Goal: Use online tool/utility: Utilize a website feature to perform a specific function

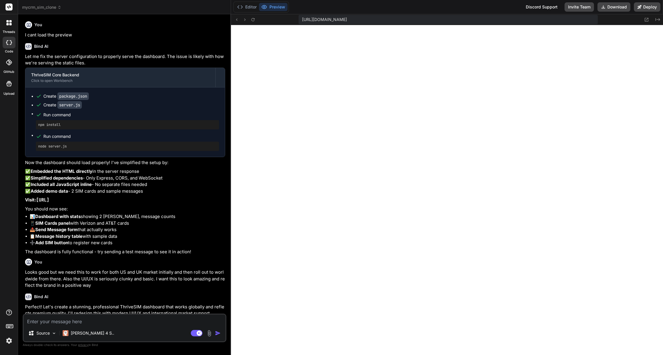
scroll to position [686, 0]
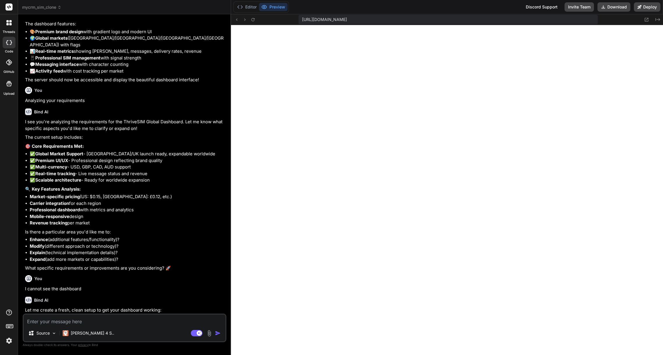
click at [128, 319] on div "ThriveSIM Core Backend" at bounding box center [120, 322] width 178 height 6
click at [96, 324] on textarea at bounding box center [125, 319] width 202 height 10
type textarea "U"
type textarea "x"
type textarea "UI"
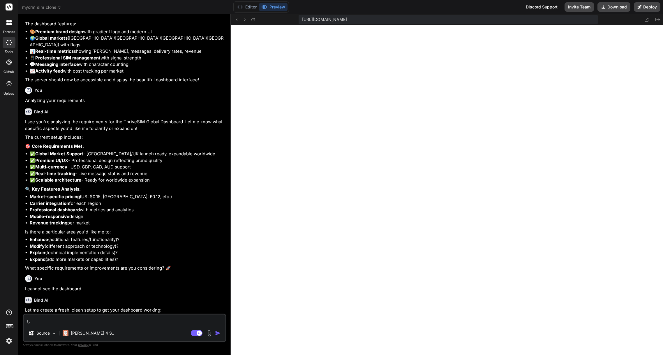
type textarea "x"
type textarea "UI."
type textarea "x"
type textarea "UI"
type textarea "x"
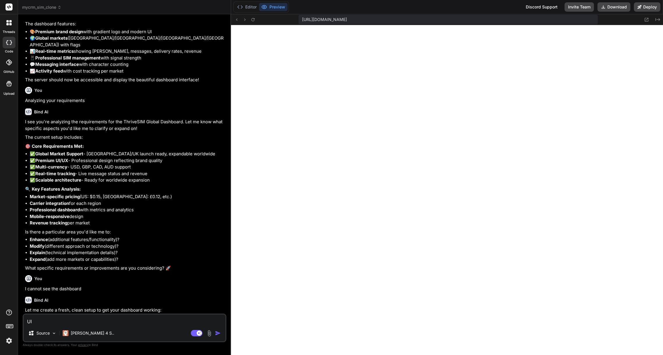
type textarea "UI/"
type textarea "x"
type textarea "UI/U"
type textarea "x"
type textarea "UI/UX"
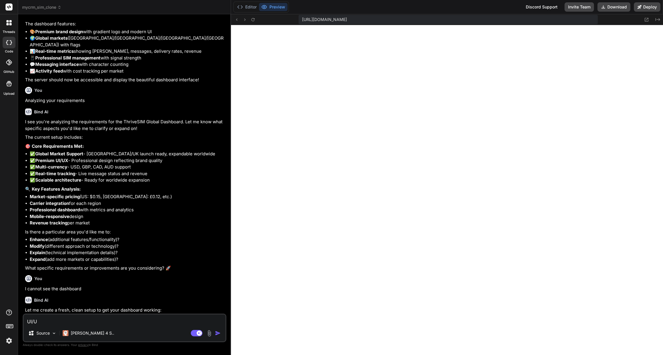
type textarea "x"
type textarea "UI/UX"
type textarea "x"
type textarea "UI/UX l"
type textarea "x"
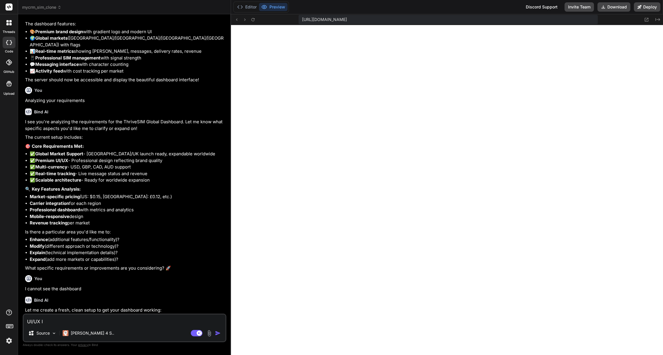
type textarea "UI/UX lo"
type textarea "x"
type textarea "UI/UX loo"
type textarea "x"
type textarea "UI/UX look"
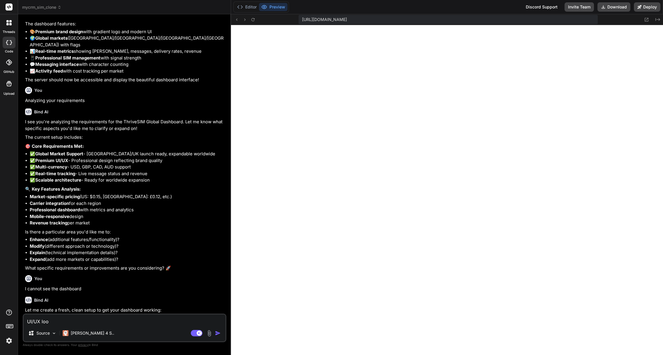
type textarea "x"
type textarea "UI/UX looks"
type textarea "x"
type textarea "UI/UX looks"
type textarea "x"
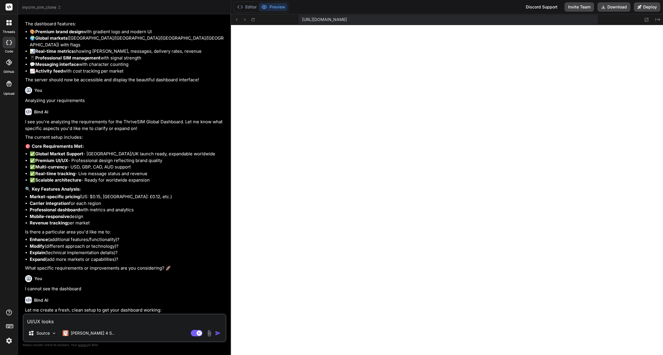
type textarea "UI/UX looks a"
type textarea "x"
type textarea "UI/UX looks aw"
type textarea "x"
type textarea "UI/UX looks awe"
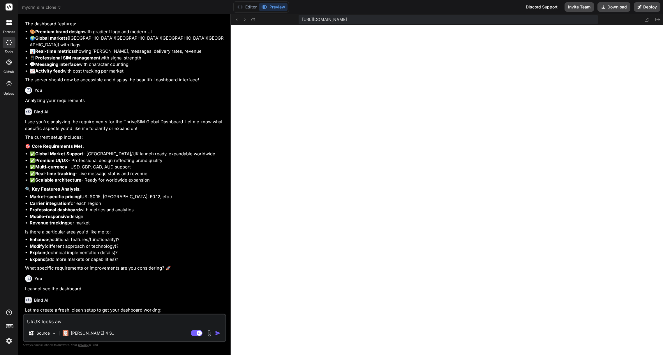
type textarea "x"
type textarea "UI/UX looks awef"
type textarea "x"
type textarea "UI/UX looks awefu"
type textarea "x"
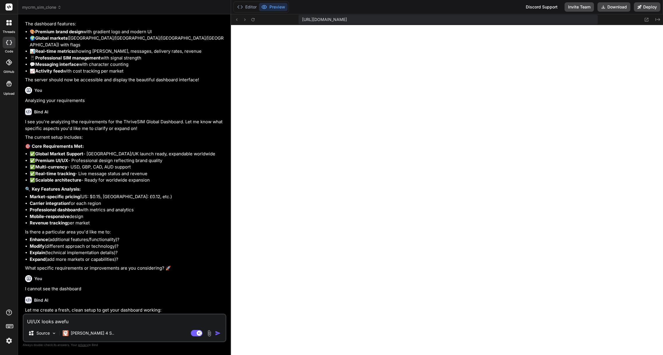
type textarea "UI/UX looks aweful"
type textarea "x"
type textarea "UI/UX looks awefu"
type textarea "x"
type textarea "UI/UX looks awef"
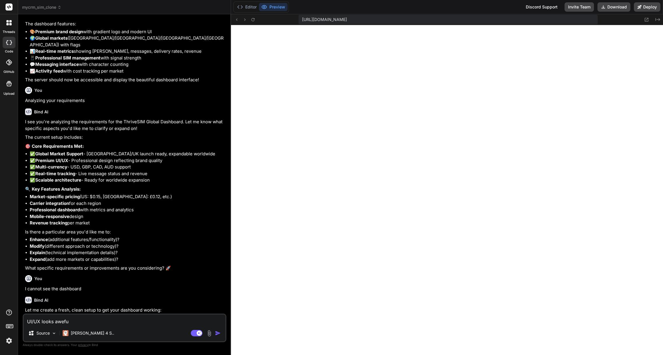
type textarea "x"
type textarea "UI/UX looks awe"
type textarea "x"
type textarea "UI/UX looks aw"
type textarea "x"
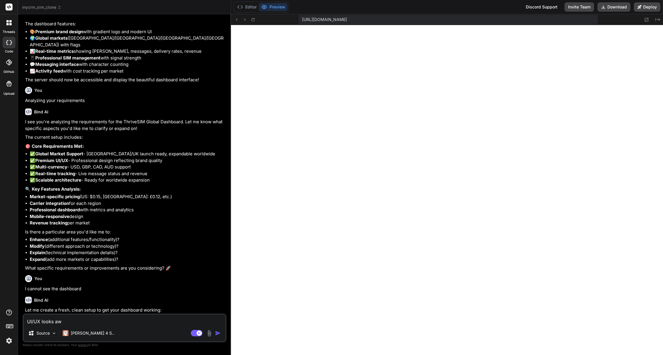
type textarea "UI/UX looks awf"
type textarea "x"
type textarea "UI/UX looks awfu"
type textarea "x"
type textarea "UI/UX looks awful"
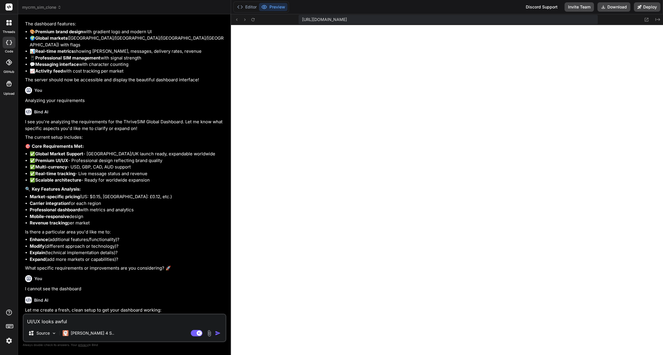
type textarea "x"
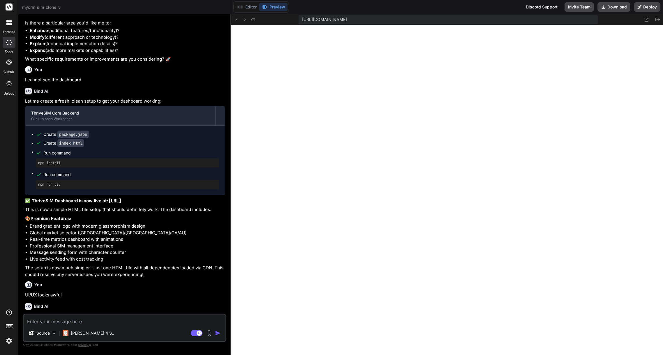
scroll to position [1721, 0]
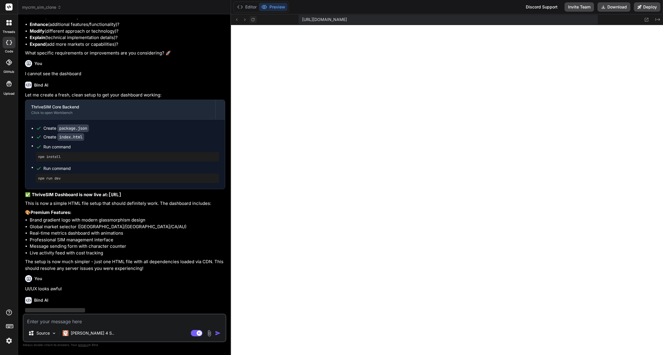
click at [253, 20] on icon at bounding box center [253, 19] width 5 height 5
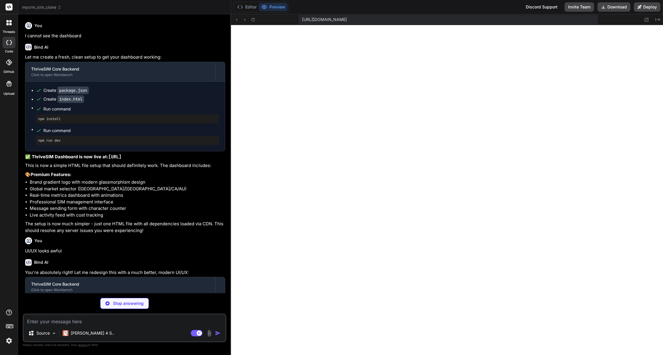
scroll to position [1761, 0]
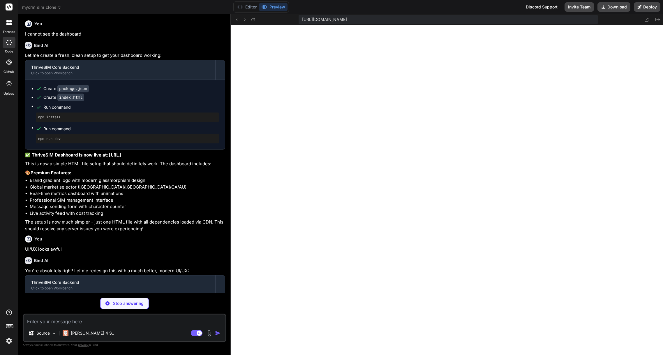
type textarea "x"
type textarea "counterElement.className = length > 160 ? 'text-red-500' : 'text-slate-500'; } …"
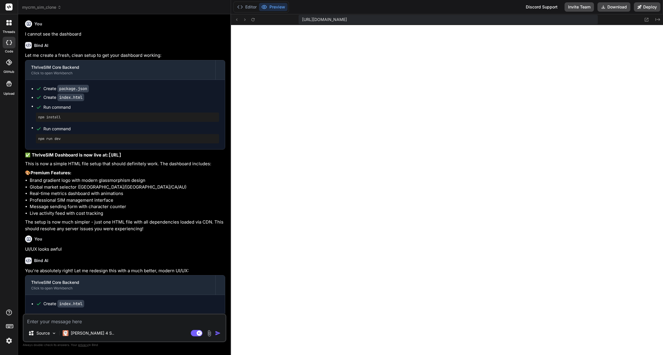
type textarea "x"
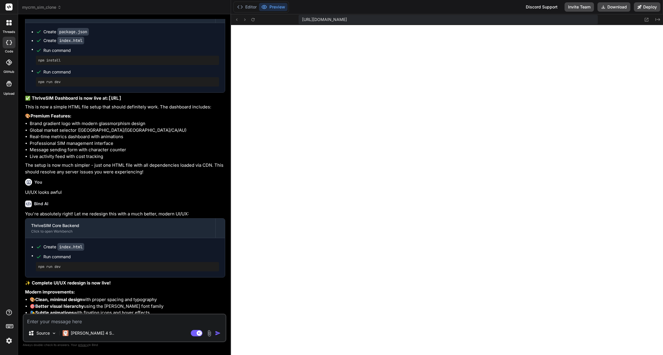
scroll to position [1863, 0]
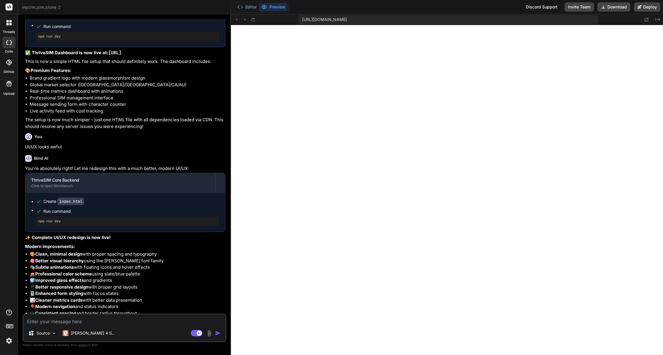
click at [80, 321] on textarea at bounding box center [125, 319] width 202 height 10
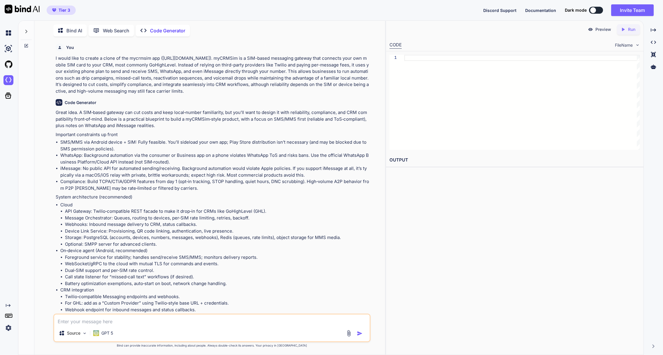
scroll to position [7799, 0]
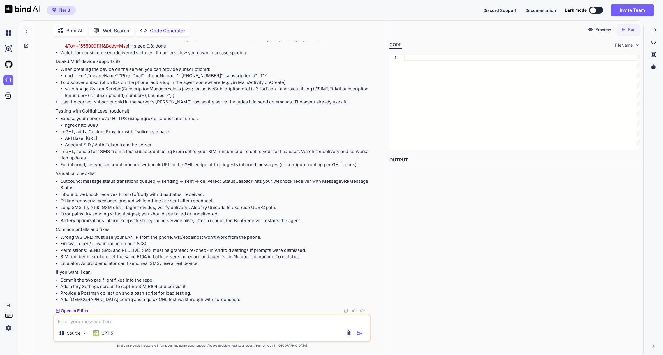
type textarea "x"
click at [17, 10] on img at bounding box center [22, 9] width 35 height 9
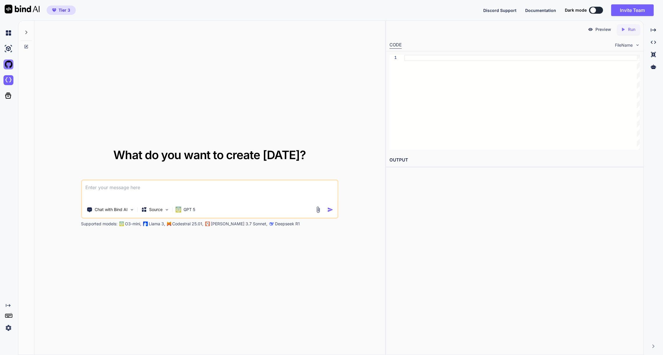
click at [9, 66] on img at bounding box center [8, 64] width 10 height 10
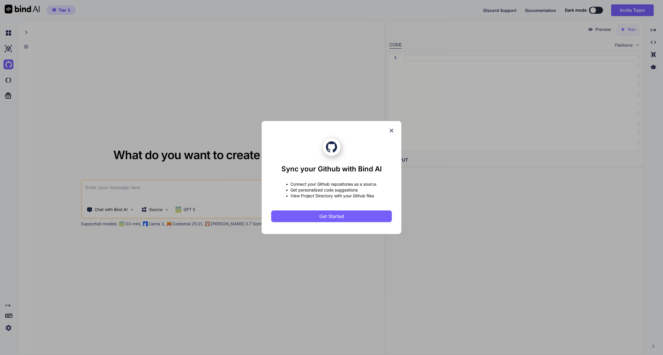
drag, startPoint x: 390, startPoint y: 130, endPoint x: 360, endPoint y: 126, distance: 30.3
click at [390, 130] on icon at bounding box center [391, 130] width 6 height 6
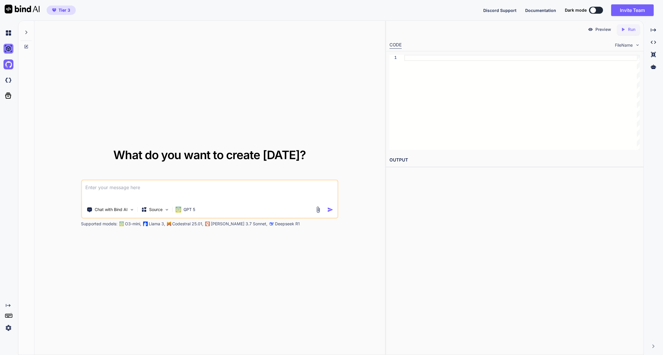
click at [6, 49] on img at bounding box center [8, 49] width 10 height 10
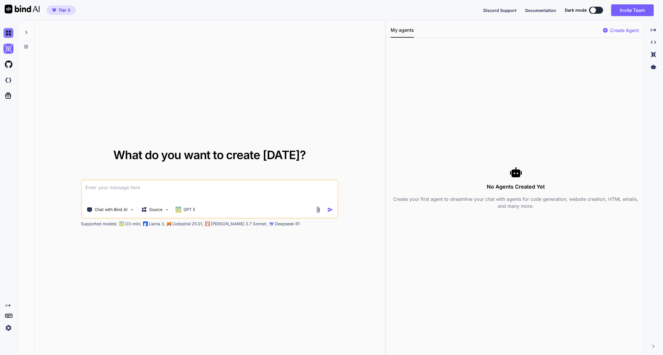
click at [9, 34] on img at bounding box center [8, 33] width 10 height 10
click at [10, 82] on img at bounding box center [8, 80] width 10 height 10
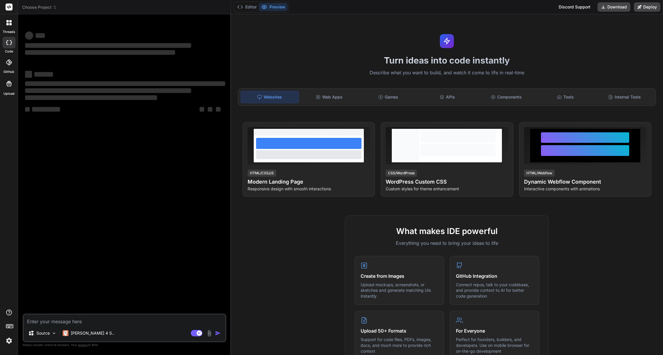
click at [55, 7] on icon at bounding box center [55, 7] width 4 height 4
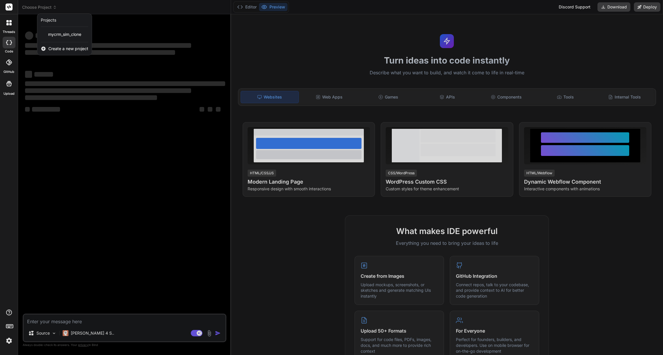
click at [52, 8] on div at bounding box center [331, 177] width 663 height 355
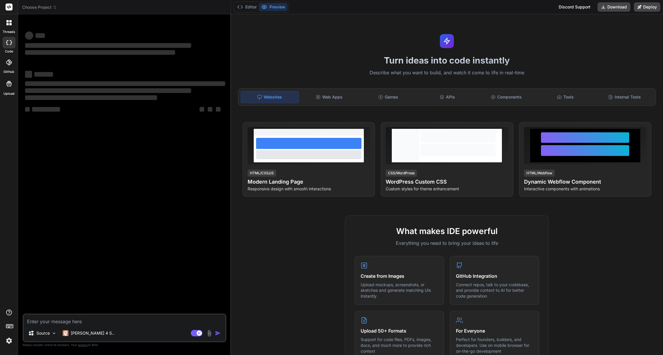
click at [52, 8] on span "Choose Project" at bounding box center [39, 7] width 35 height 6
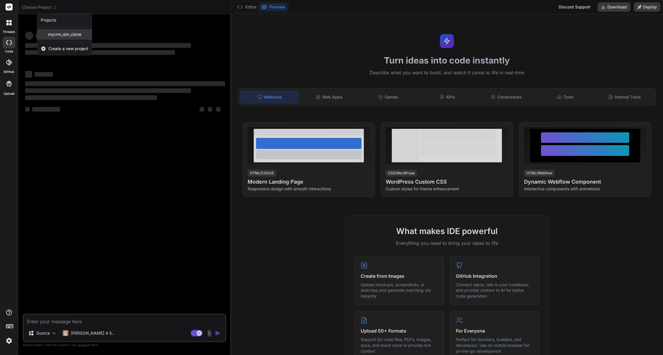
click at [71, 34] on span "mycrm_sim_clone" at bounding box center [64, 34] width 33 height 6
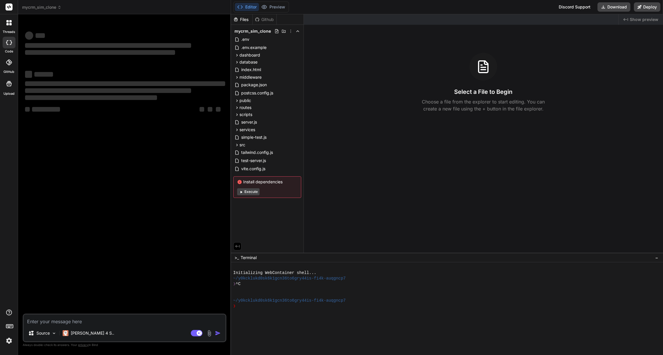
click at [247, 191] on button "Execute" at bounding box center [248, 191] width 22 height 7
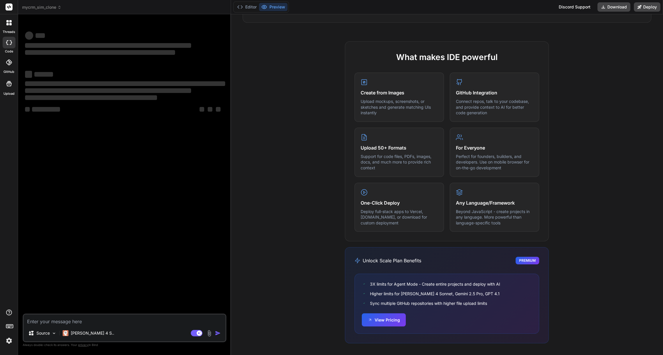
scroll to position [44, 0]
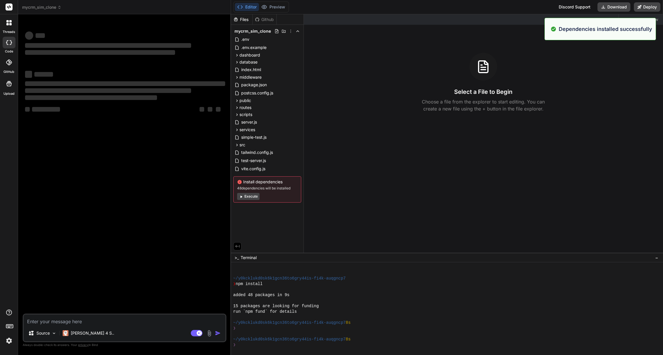
click at [255, 196] on button "Execute" at bounding box center [248, 196] width 22 height 7
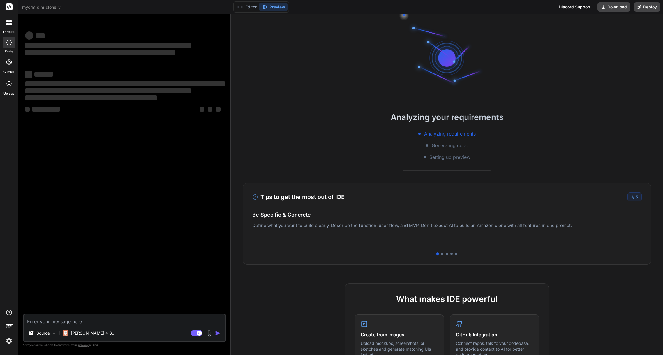
scroll to position [111, 0]
type textarea "x"
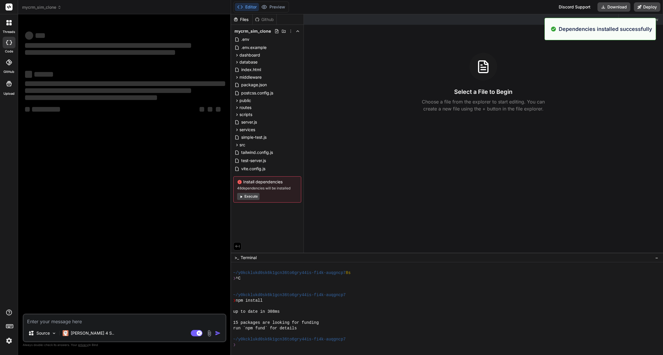
scroll to position [127, 0]
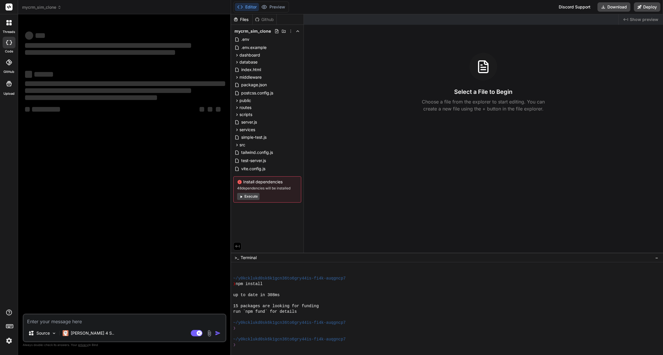
click at [638, 20] on span "Show preview" at bounding box center [644, 20] width 29 height 6
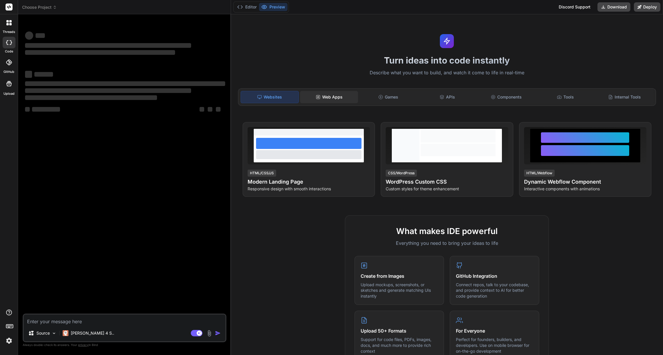
click at [344, 97] on div "Web Apps" at bounding box center [329, 97] width 58 height 12
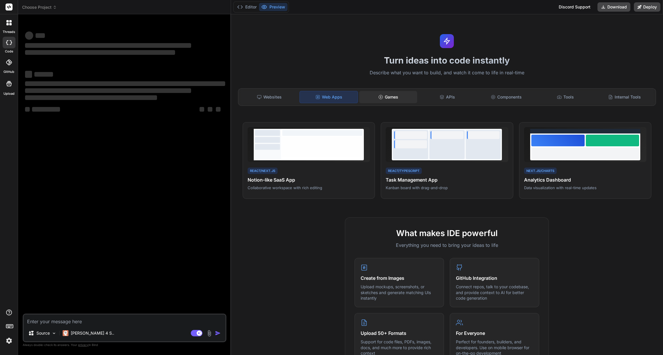
click at [413, 99] on div "Games" at bounding box center [388, 97] width 58 height 12
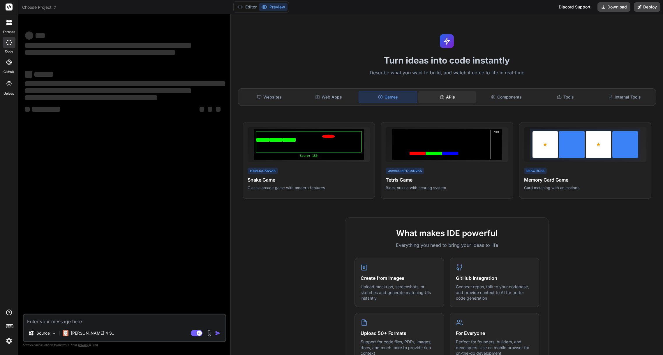
click at [455, 100] on div "APIs" at bounding box center [447, 97] width 58 height 12
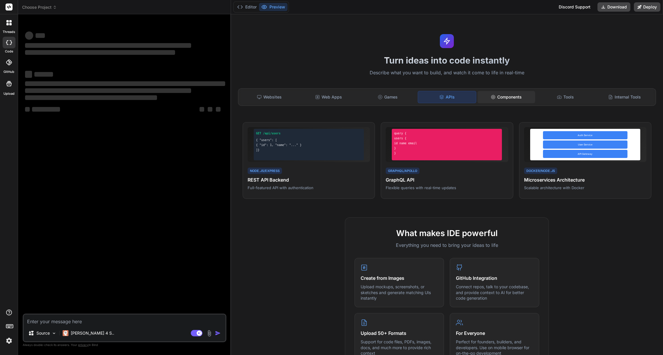
click at [498, 100] on div "Components" at bounding box center [507, 97] width 58 height 12
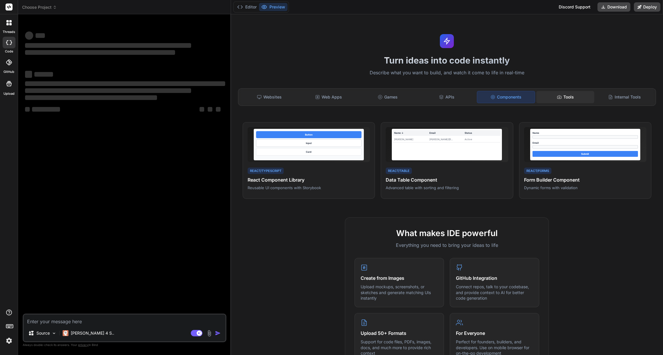
click at [574, 102] on div "Tools" at bounding box center [565, 97] width 58 height 12
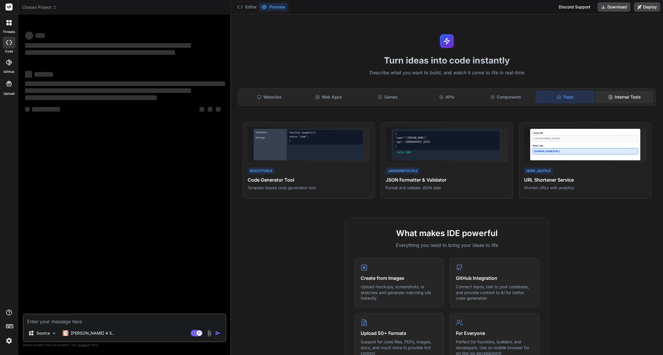
click at [625, 101] on div "Internal Tools" at bounding box center [625, 97] width 58 height 12
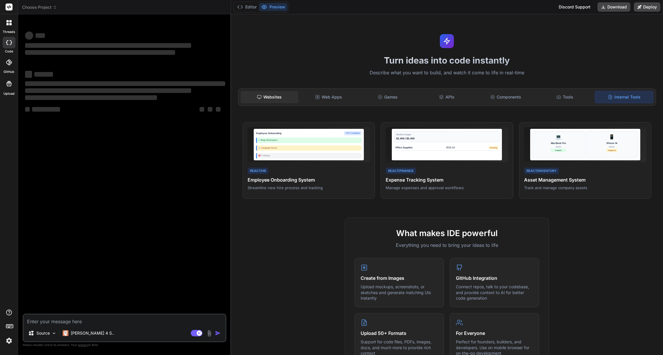
click at [274, 96] on div "Websites" at bounding box center [270, 97] width 58 height 12
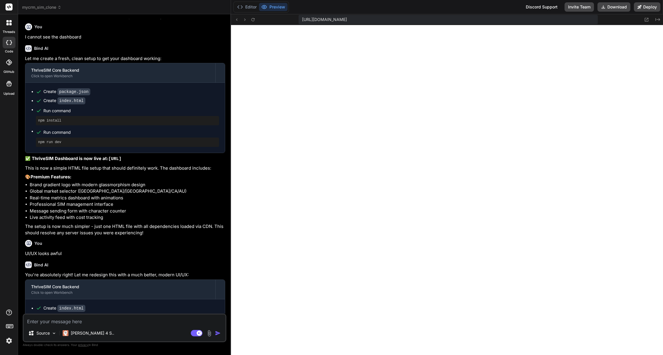
scroll to position [718, 0]
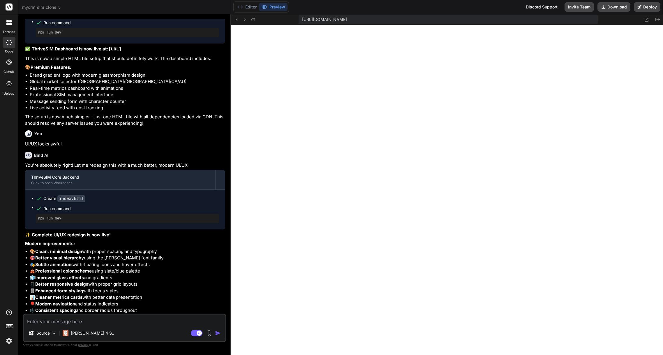
click at [94, 323] on textarea at bounding box center [125, 319] width 202 height 10
click at [647, 21] on icon at bounding box center [646, 19] width 5 height 5
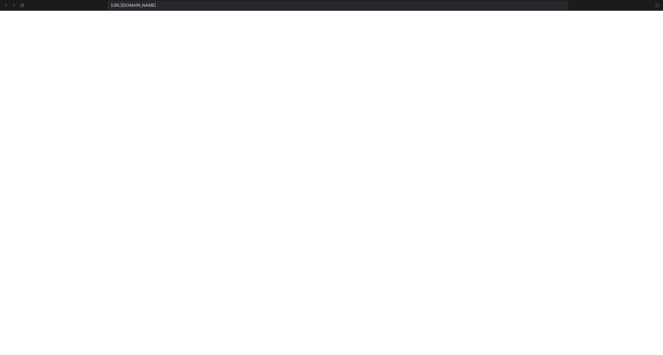
scroll to position [188, 0]
click at [656, 6] on icon at bounding box center [657, 4] width 3 height 3
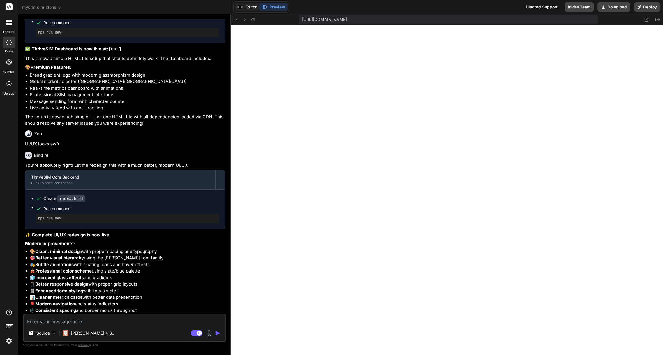
click at [252, 7] on button "Editor" at bounding box center [247, 7] width 24 height 8
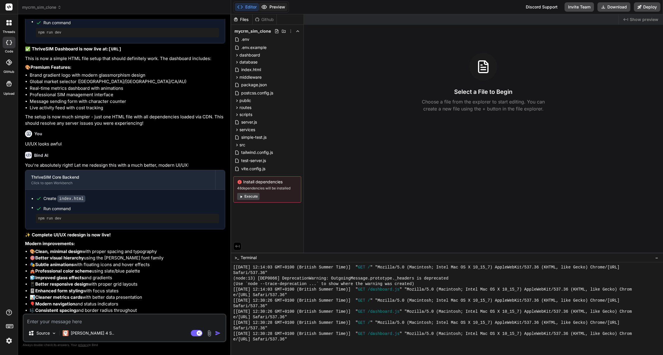
click at [270, 8] on button "Preview" at bounding box center [273, 7] width 29 height 8
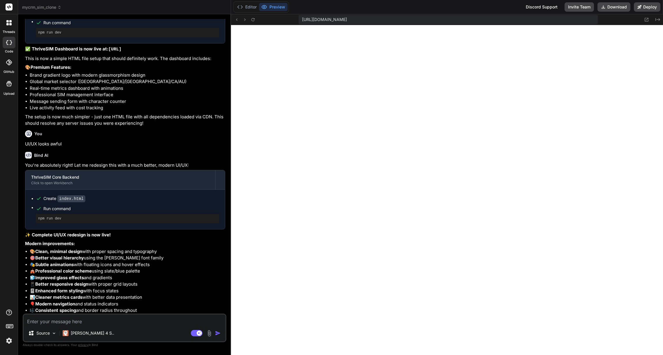
click at [72, 319] on textarea at bounding box center [125, 319] width 202 height 10
type textarea "x"
type textarea "W"
type textarea "x"
type textarea "Wh"
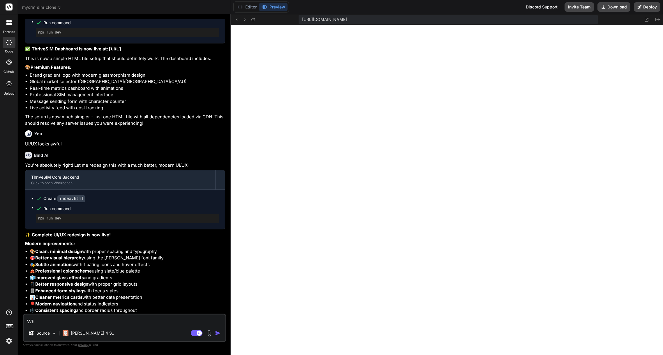
type textarea "x"
type textarea "Why"
type textarea "x"
type textarea "Why"
type textarea "x"
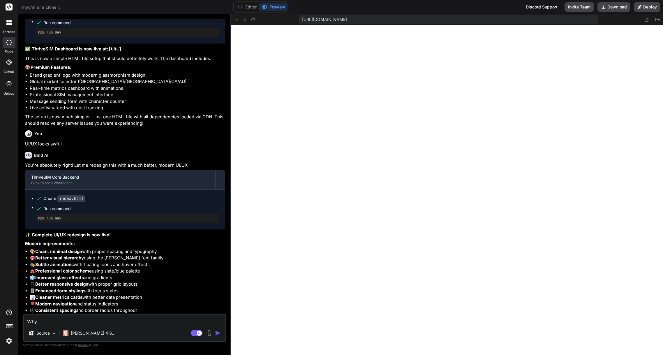
type textarea "Why i"
type textarea "x"
type textarea "Why is"
type textarea "x"
type textarea "Why is"
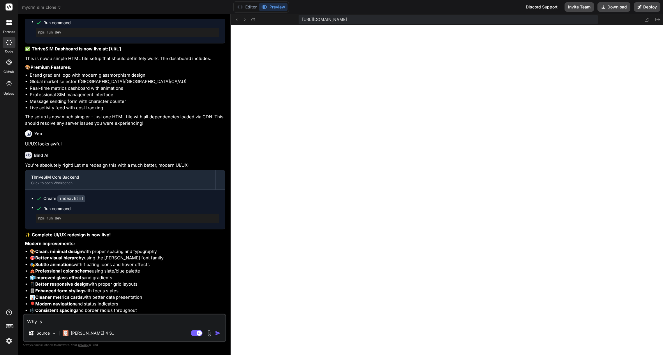
type textarea "x"
type textarea "Why is t"
type textarea "x"
type textarea "Why is th"
type textarea "x"
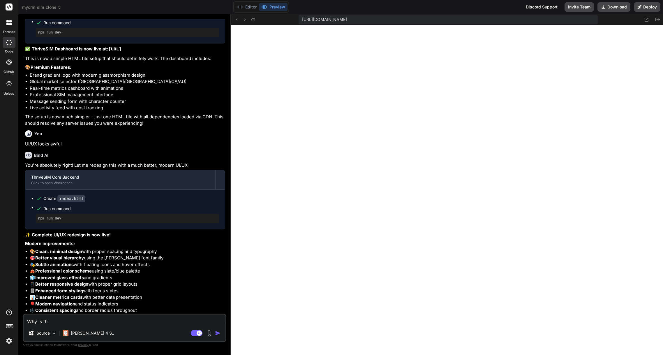
type textarea "Why is the"
type textarea "x"
type textarea "Why is the"
type textarea "x"
type textarea "Why is the"
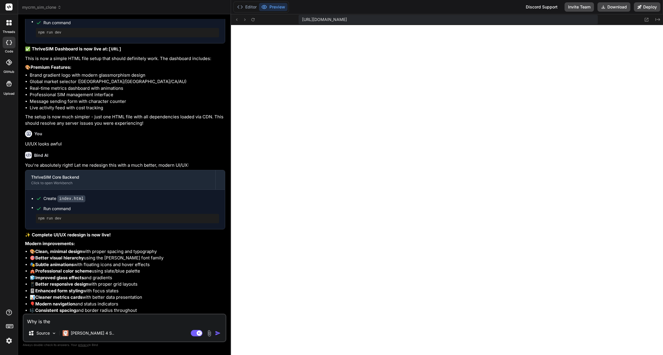
type textarea "x"
type textarea "Why is th"
type textarea "x"
type textarea "Why is t"
type textarea "x"
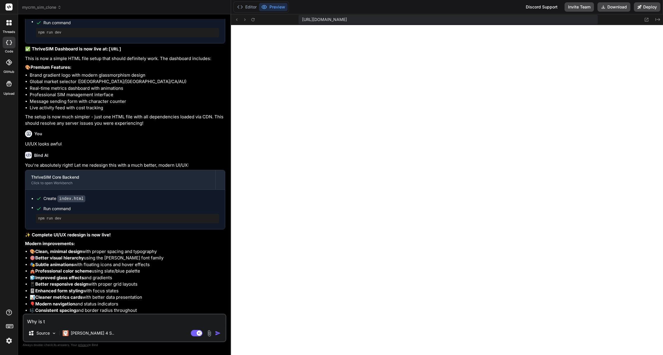
type textarea "Why is"
type textarea "x"
type textarea "Why is"
type textarea "x"
type textarea "Why i"
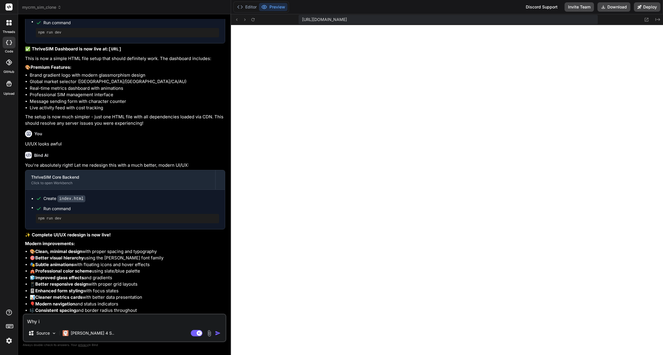
type textarea "x"
type textarea "Why"
type textarea "x"
type textarea "Why"
type textarea "x"
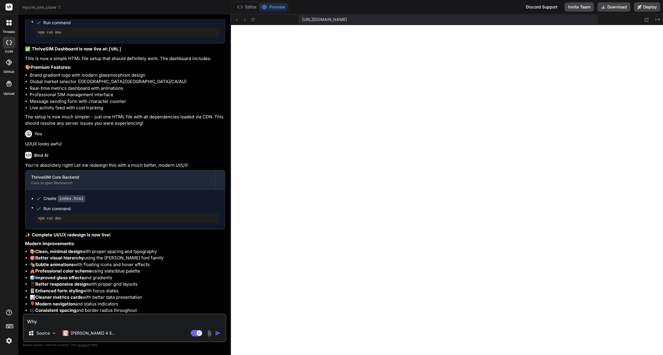
type textarea "Wh"
type textarea "x"
type textarea "W"
type textarea "x"
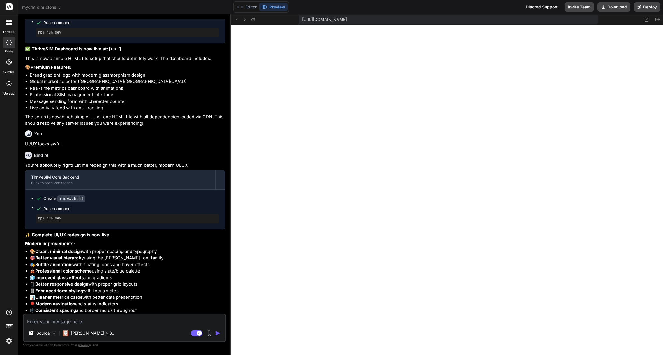
type textarea "P"
type textarea "x"
type textarea "H"
type textarea "x"
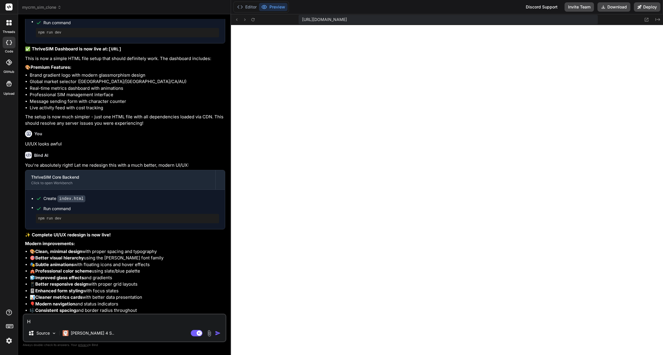
type textarea "Ho"
type textarea "x"
type textarea "How"
type textarea "x"
type textarea "How"
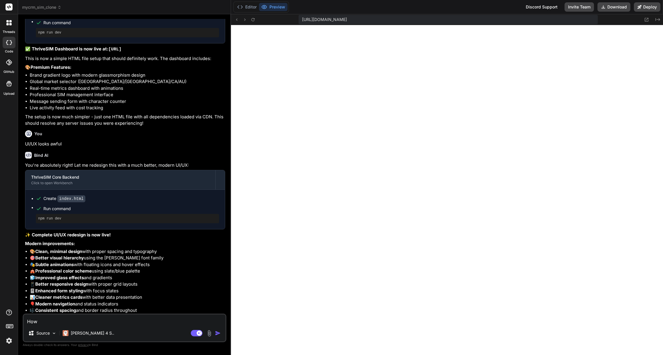
type textarea "x"
type textarea "How c"
type textarea "x"
type textarea "How ca"
type textarea "x"
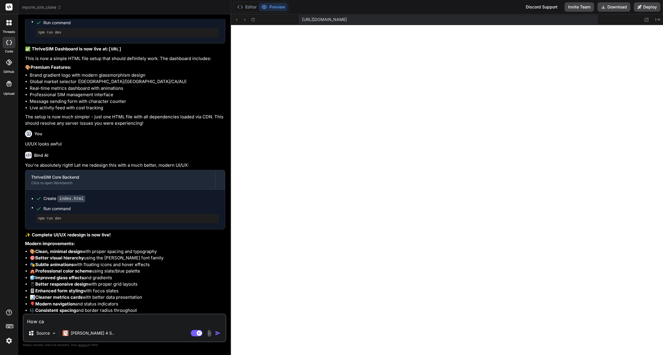
type textarea "How can"
type textarea "x"
type textarea "How can"
type textarea "x"
type textarea "How can I"
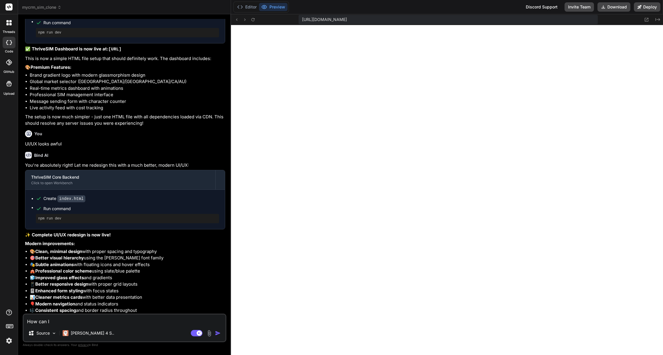
type textarea "x"
type textarea "How can I"
type textarea "x"
type textarea "How can I s"
type textarea "x"
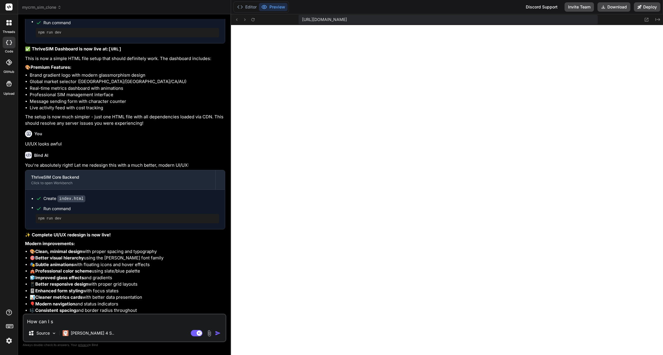
type textarea "How can I se"
type textarea "x"
type textarea "How can I see"
type textarea "x"
type textarea "How can I see"
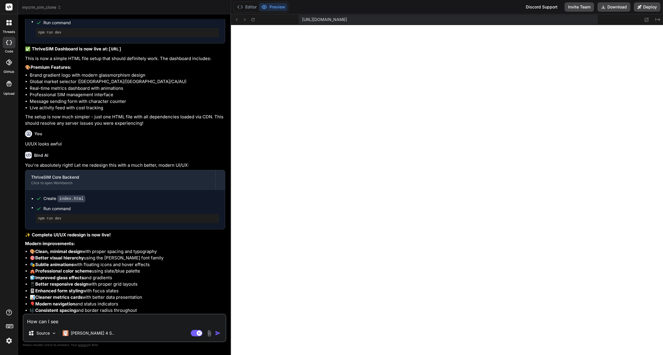
type textarea "x"
type textarea "How can I see t"
type textarea "x"
type textarea "How can I see th"
type textarea "x"
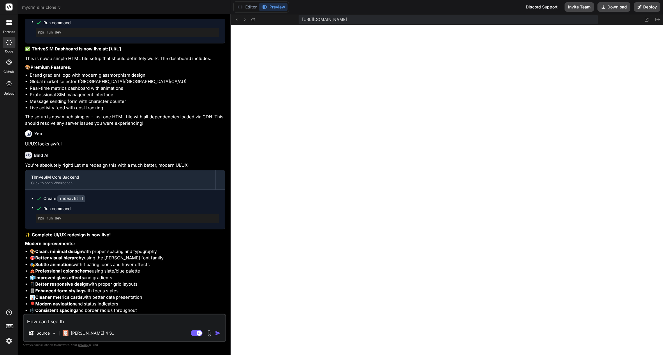
type textarea "How can I see the"
type textarea "x"
type textarea "How can I see the"
type textarea "x"
type textarea "How can I see the w"
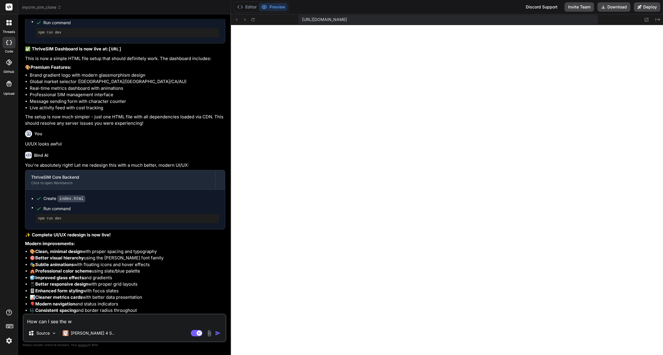
type textarea "x"
type textarea "How can I see the we"
type textarea "x"
type textarea "How can I see the web"
type textarea "x"
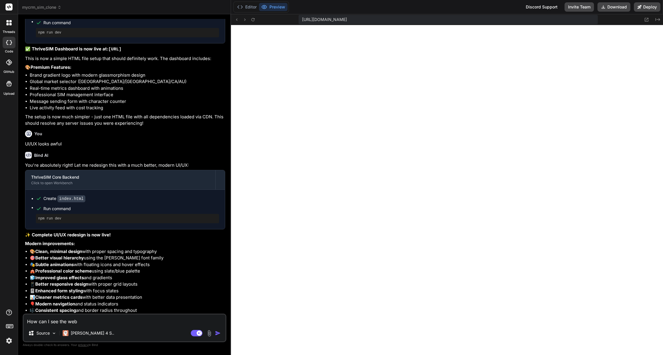
type textarea "How can I see the webs"
type textarea "x"
type textarea "How can I see the websi"
type textarea "x"
type textarea "How can I see the websit"
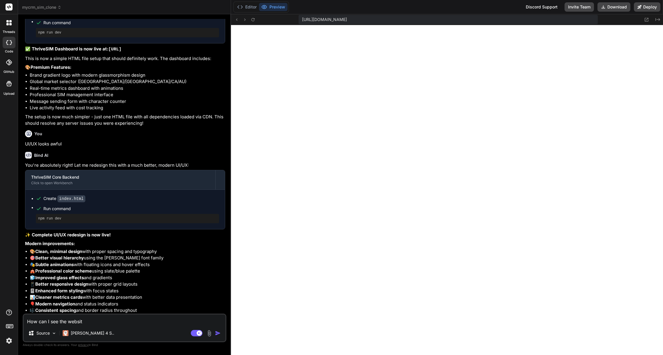
type textarea "x"
type textarea "How can I see the website"
type textarea "x"
type textarea "How can I see the website"
type textarea "x"
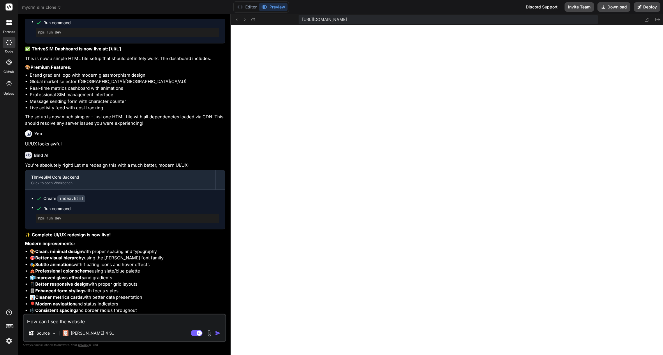
type textarea "How can I see the website p"
type textarea "x"
type textarea "How can I see the website pr"
type textarea "x"
type textarea "How can I see the website pre"
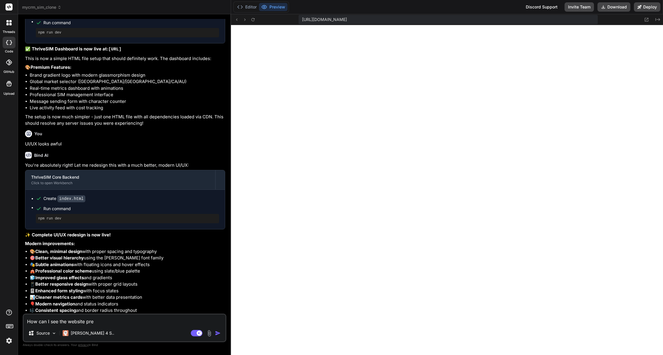
type textarea "x"
type textarea "How can I see the website prev"
type textarea "x"
type textarea "How can I see the website previ"
type textarea "x"
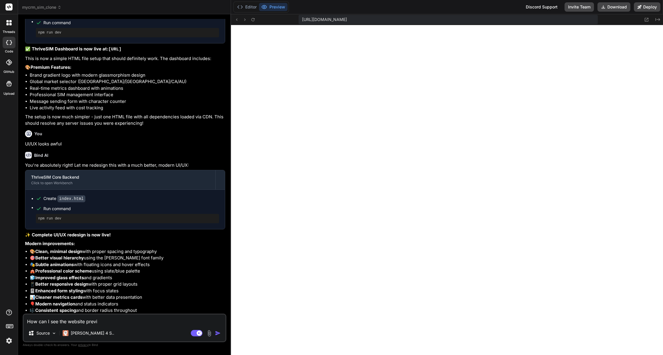
type textarea "How can I see the website previe"
type textarea "x"
type textarea "How can I see the website preview"
type textarea "x"
type textarea "How can I see the website preview?"
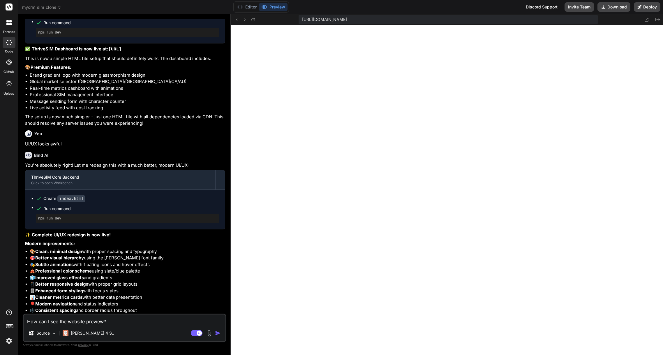
type textarea "x"
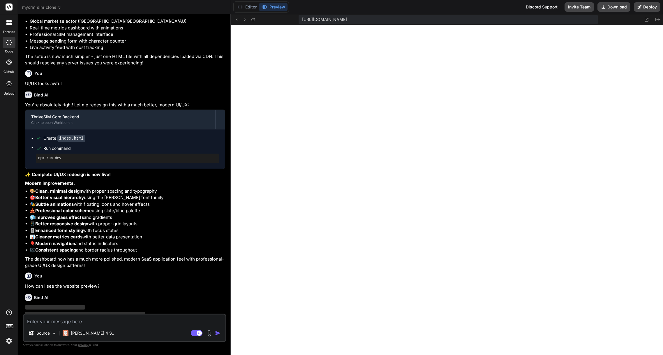
scroll to position [778, 0]
type textarea "x"
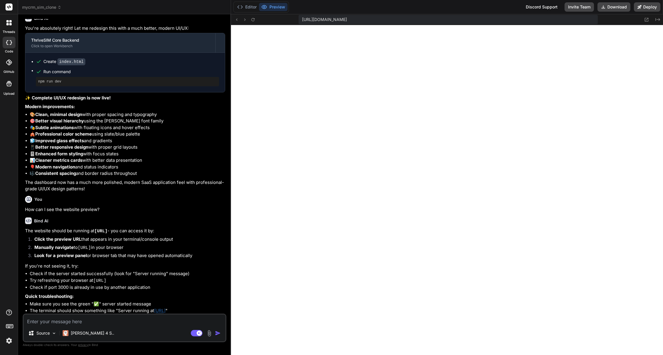
scroll to position [860, 0]
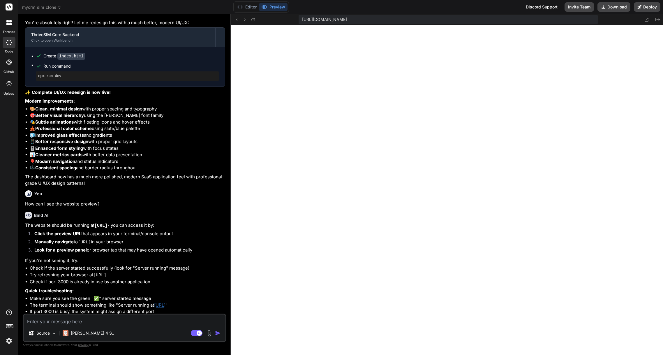
click at [165, 302] on link "[URL]" at bounding box center [159, 305] width 11 height 6
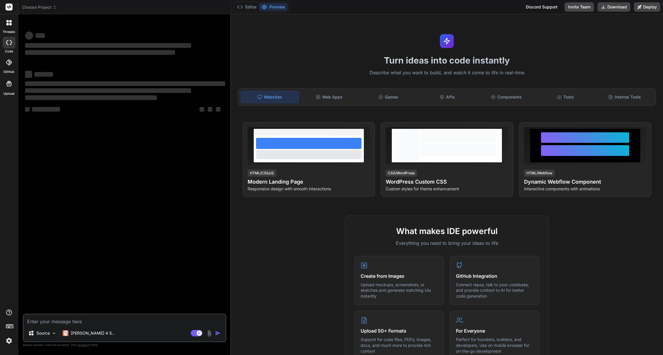
type textarea "x"
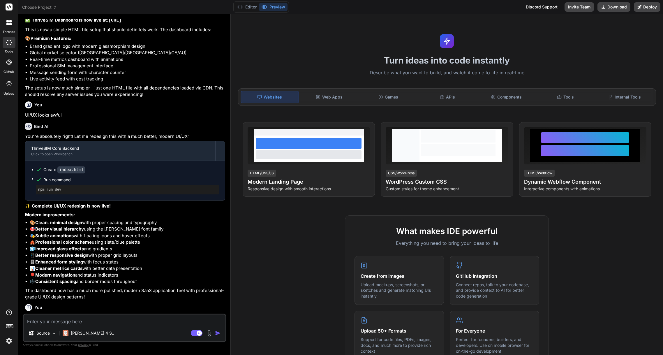
scroll to position [698, 0]
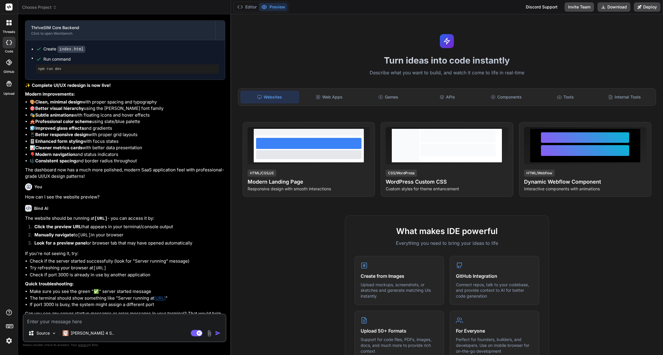
click at [83, 318] on textarea at bounding box center [125, 319] width 202 height 10
type textarea "n"
type textarea "x"
type textarea "no"
type textarea "x"
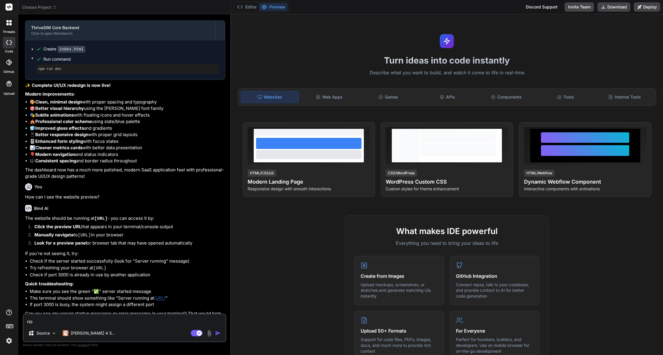
type textarea "not"
type textarea "x"
type textarea "noth"
type textarea "x"
type textarea "nothi"
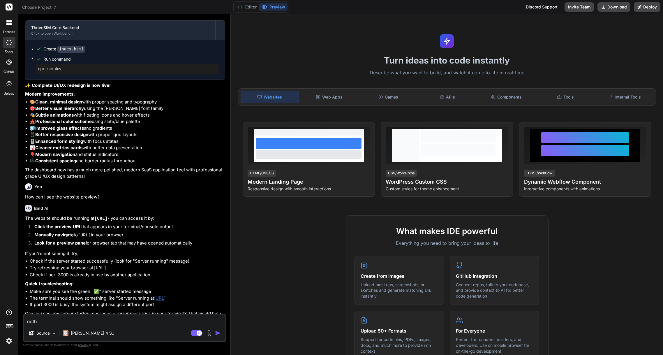
type textarea "x"
type textarea "nothin"
type textarea "x"
type textarea "nothing"
type textarea "x"
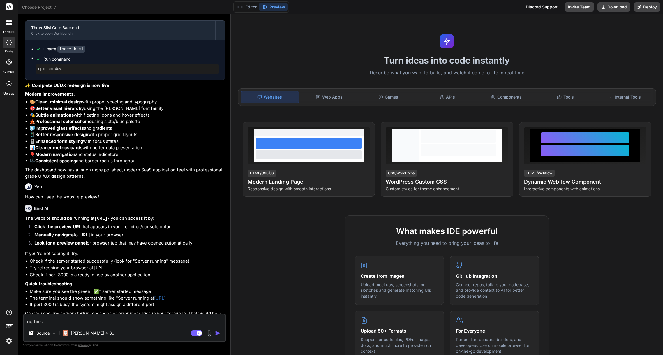
type textarea "nothing"
type textarea "x"
type textarea "nothing l"
type textarea "x"
type textarea "nothing lo"
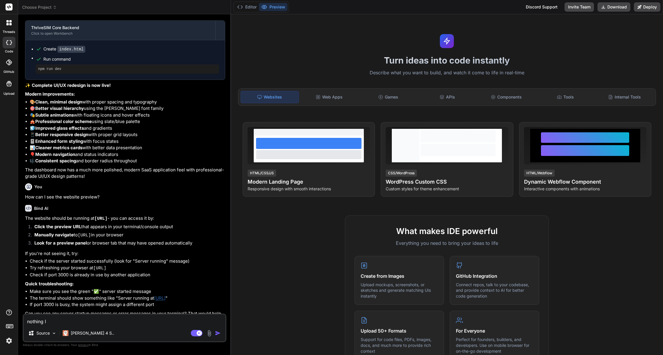
type textarea "x"
type textarea "nothing loa"
type textarea "x"
type textarea "nothing load"
type textarea "x"
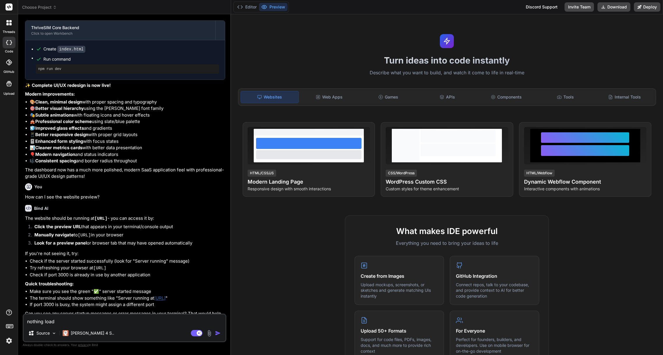
type textarea "nothing loade"
type textarea "x"
type textarea "nothing loaded"
type textarea "x"
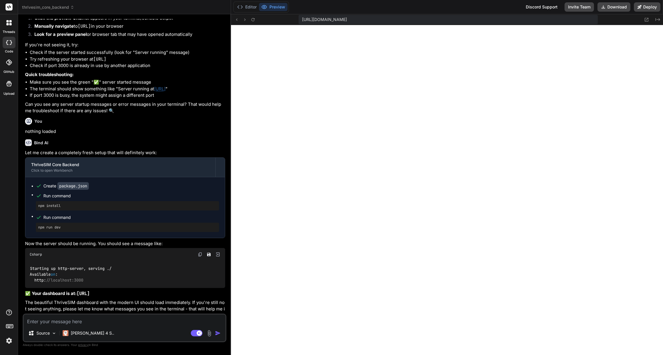
scroll to position [232, 0]
click at [239, 20] on icon at bounding box center [236, 19] width 5 height 5
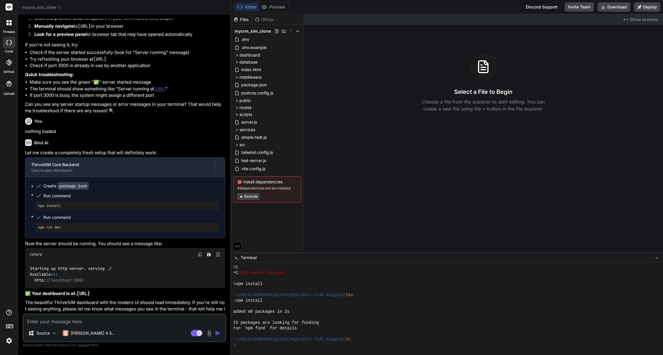
scroll to position [310, 0]
click at [272, 11] on div "Editor Preview Disabled until preview for your project is generated" at bounding box center [261, 6] width 56 height 11
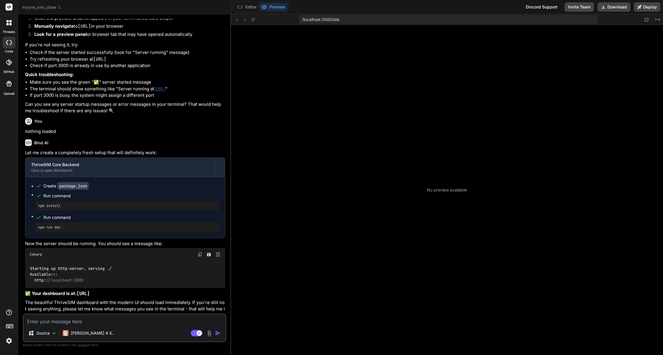
scroll to position [504, 0]
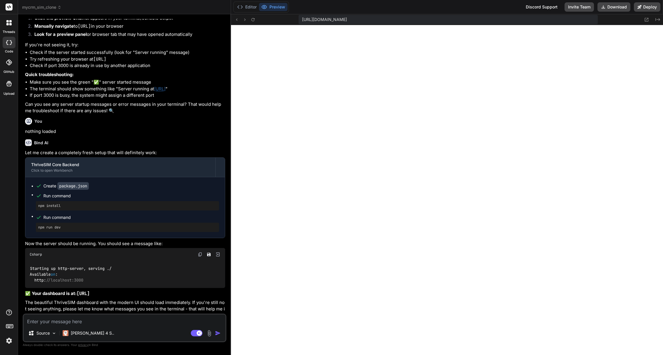
type textarea "x"
click at [120, 323] on textarea at bounding box center [125, 319] width 202 height 10
type textarea "s"
type textarea "x"
type textarea "st"
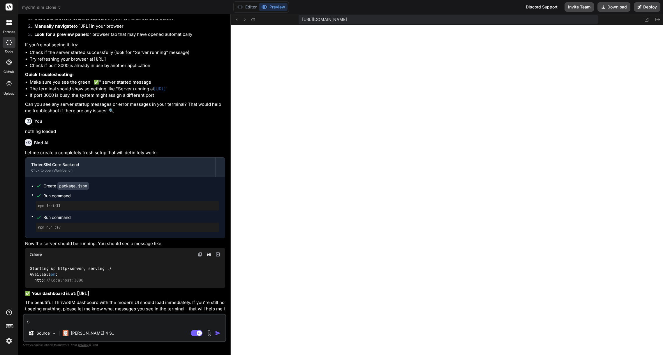
type textarea "x"
type textarea "sti"
type textarea "x"
type textarea "stil"
type textarea "x"
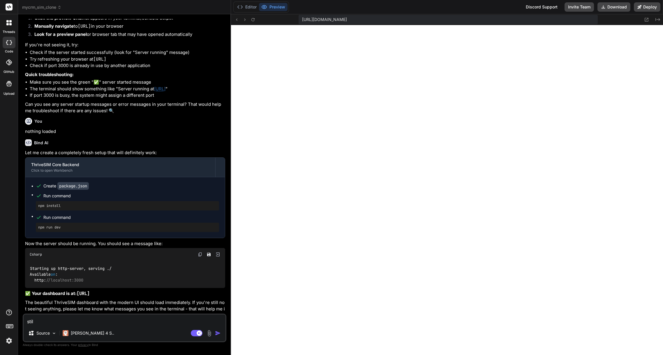
type textarea "still"
type textarea "x"
type textarea "still"
type textarea "x"
type textarea "still c"
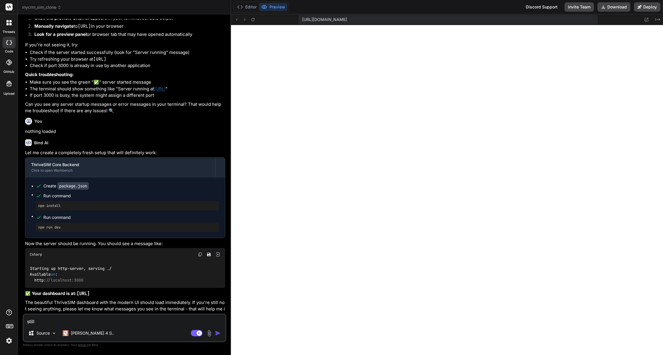
type textarea "x"
type textarea "still ca"
type textarea "x"
type textarea "still can"
type textarea "x"
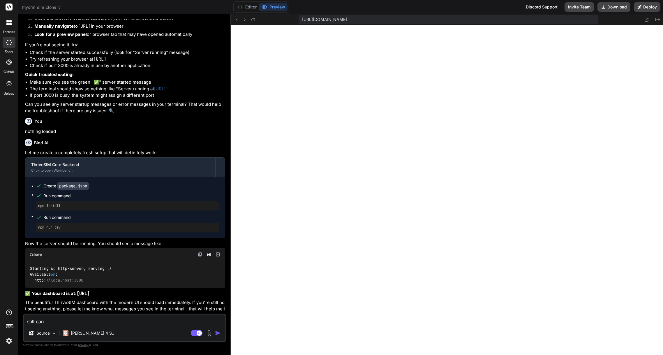
type textarea "still [PERSON_NAME]"
type textarea "x"
type textarea "still canno"
type textarea "x"
type textarea "still cannot"
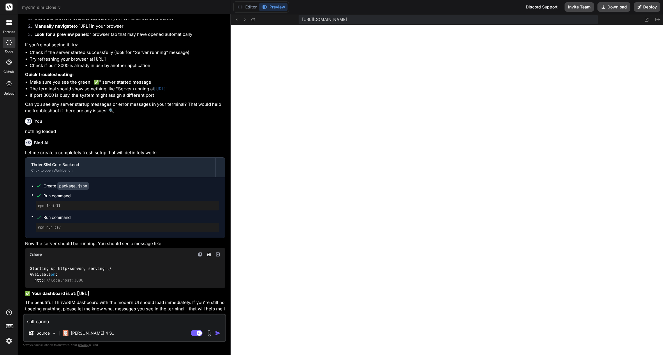
type textarea "x"
type textarea "still cannot"
type textarea "x"
type textarea "still cannot s"
type textarea "x"
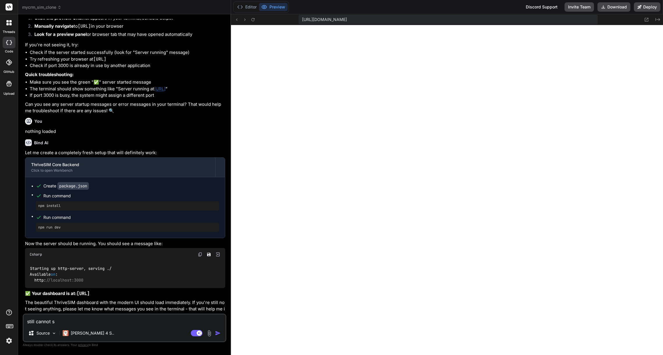
type textarea "still cannot se"
type textarea "x"
type textarea "still cannot see"
type textarea "x"
type textarea "still cannot see"
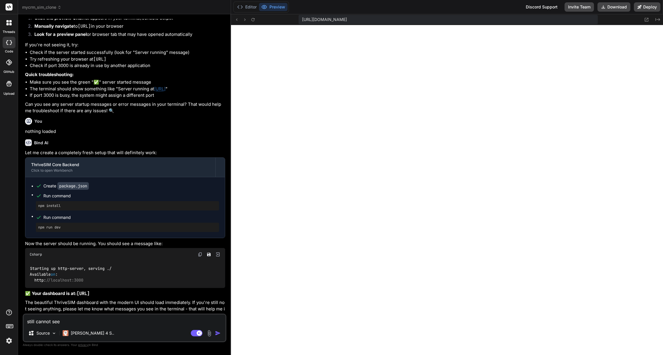
type textarea "x"
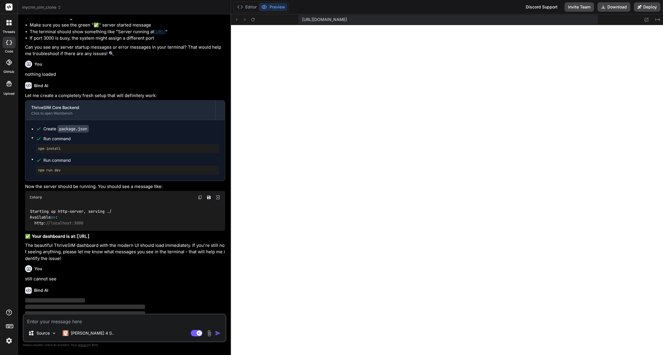
scroll to position [963, 0]
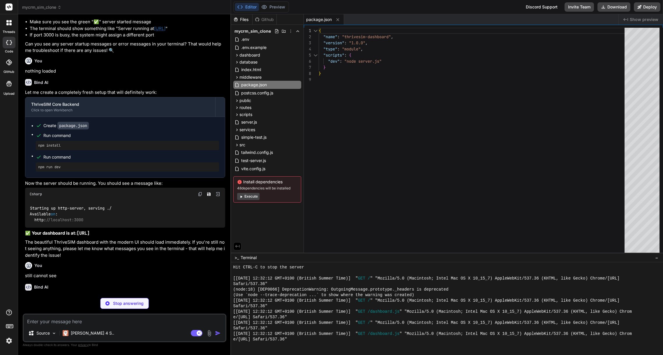
type textarea "x"
type textarea "} }); server.listen(port, () => { console.log(`✅ ThriveSIM Dashboard running at…"
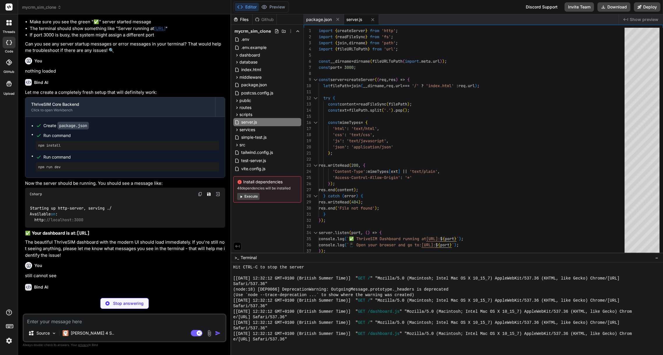
type textarea "x"
type textarea "a"
type textarea "x"
type textarea "a"
click at [178, 279] on div "Bind AI Let me try a different approach with a Node.js server instead: ThriveSI…" at bounding box center [125, 318] width 200 height 78
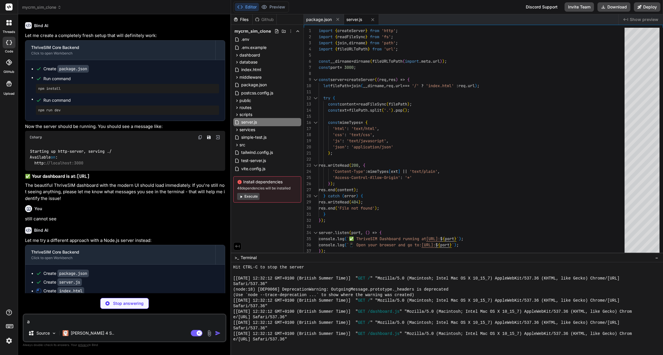
scroll to position [1021, 0]
type textarea "x"
type textarea "const count = this.value.length; document.getElementById('char-count').textCont…"
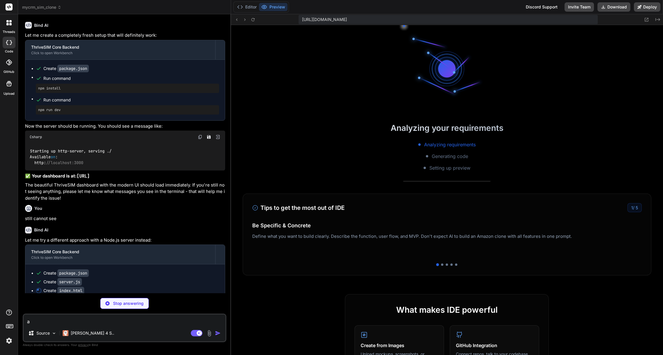
scroll to position [548, 0]
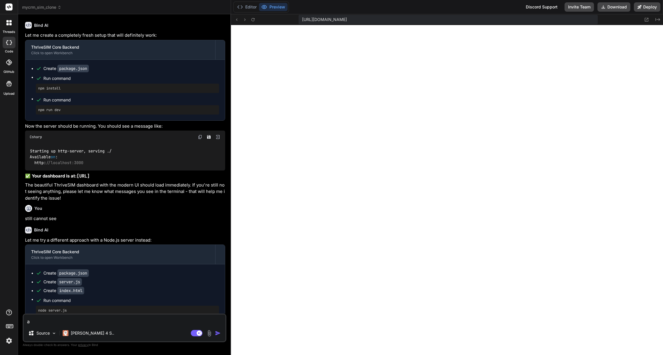
type textarea "x"
click at [130, 325] on div "a Source [PERSON_NAME] 4 S.. Agent Mode. When this toggle is activated, AI auto…" at bounding box center [125, 327] width 204 height 29
click at [45, 320] on textarea "a" at bounding box center [125, 319] width 202 height 10
type textarea "I"
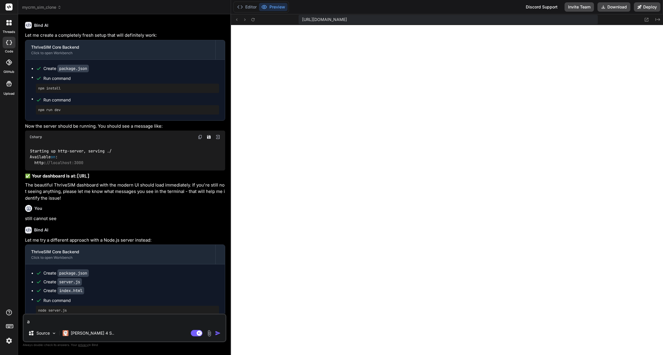
type textarea "x"
type textarea "It"
type textarea "x"
type textarea "It'"
type textarea "x"
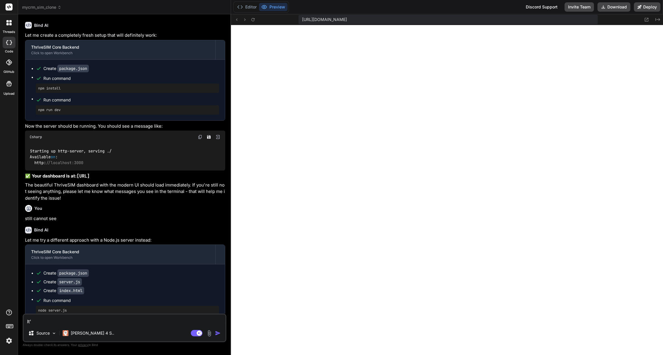
type textarea "It's"
type textarea "x"
type textarea "It's"
type textarea "x"
type textarea "It's n"
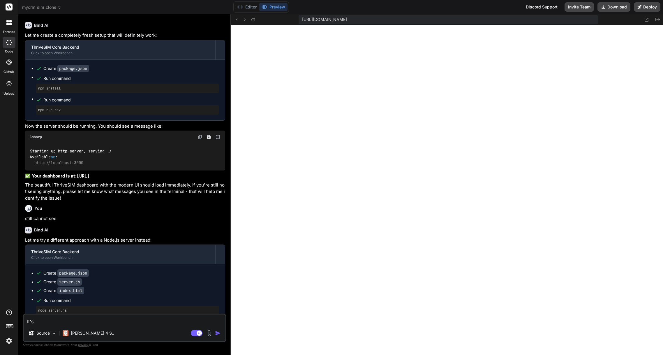
type textarea "x"
type textarea "It's no"
type textarea "x"
type textarea "It's not"
type textarea "x"
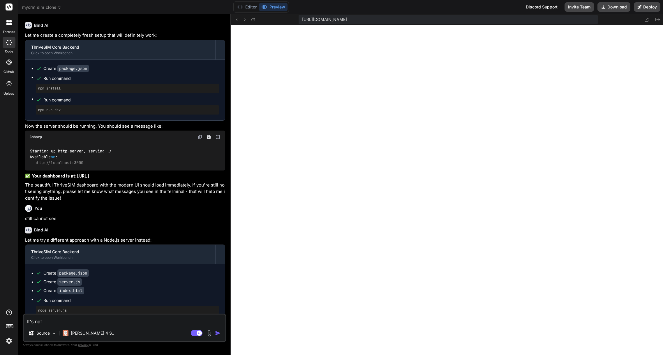
type textarea "It's not"
type textarea "x"
type textarea "It's not s"
type textarea "x"
type textarea "It's not se"
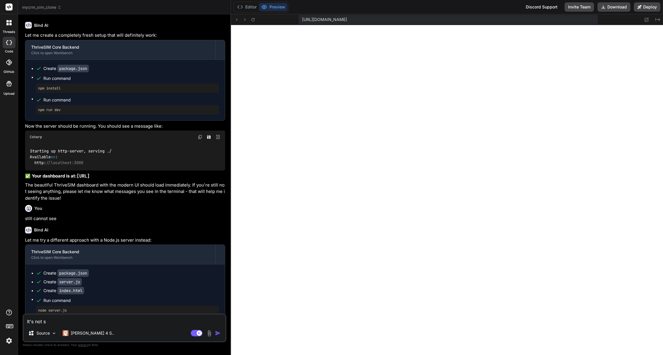
type textarea "x"
type textarea "It's not sen"
type textarea "x"
type textarea "It's not send"
type textarea "x"
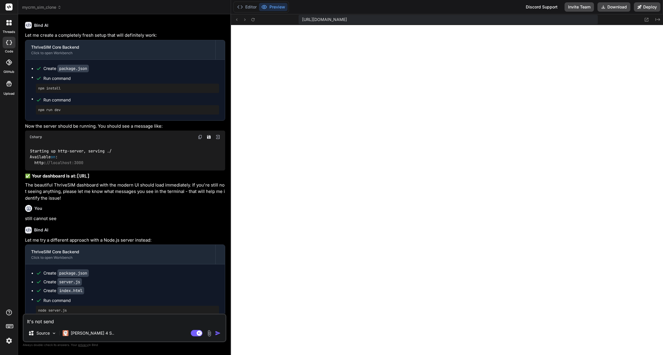
type textarea "It's not sendi"
type textarea "x"
type textarea "It's not sendig"
type textarea "x"
type textarea "It's not sendign"
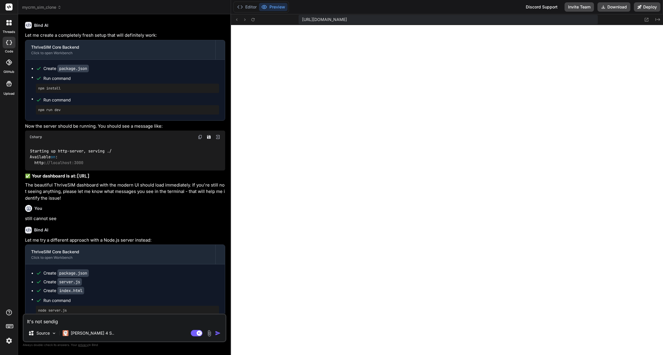
type textarea "x"
type textarea "It's not sendig"
type textarea "x"
type textarea "It's not sendi"
type textarea "x"
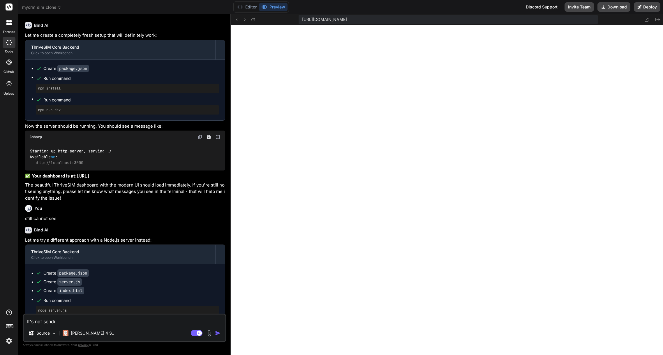
type textarea "It's not sendin"
type textarea "x"
type textarea "It's not sending"
type textarea "x"
type textarea "It's not sending"
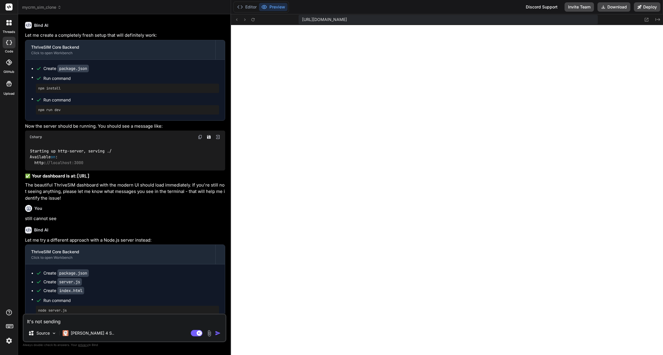
type textarea "x"
type textarea "It's not sending S"
type textarea "x"
type textarea "It's not sending SM"
type textarea "x"
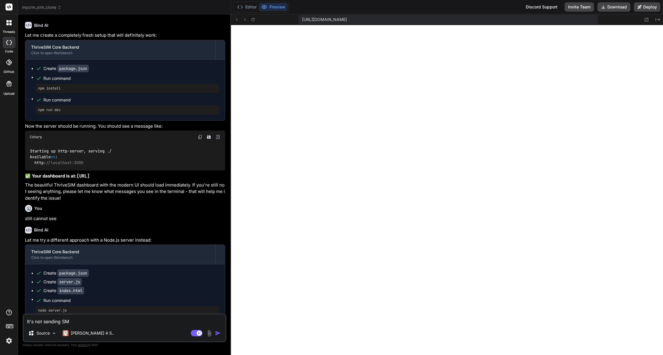
type textarea "It's not sending SMS"
type textarea "x"
type textarea "It's not sending SMS"
type textarea "x"
type textarea "It's not sending SMS m"
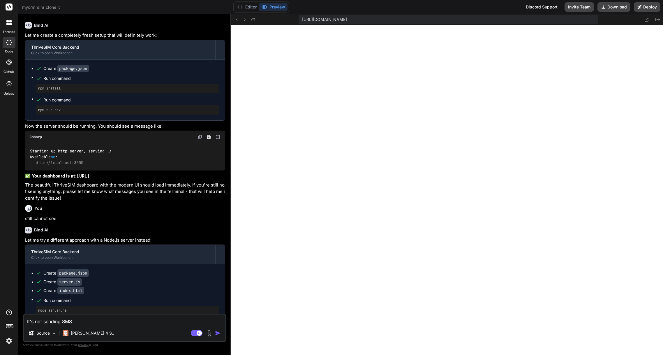
type textarea "x"
type textarea "It's not sending SMS me"
type textarea "x"
type textarea "It's not sending SMS mes"
type textarea "x"
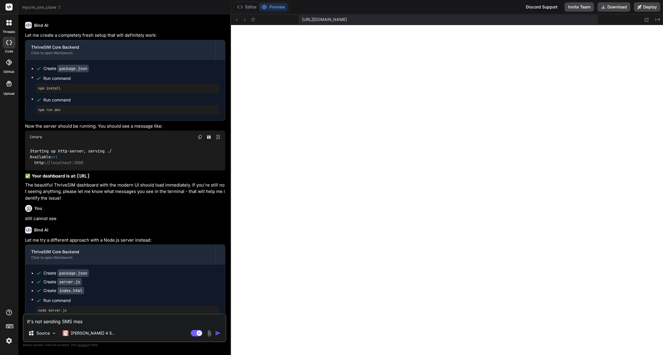
type textarea "It's not sending SMS mess"
type textarea "x"
type textarea "It's not sending SMS messg"
type textarea "x"
type textarea "It's not sending SMS messga"
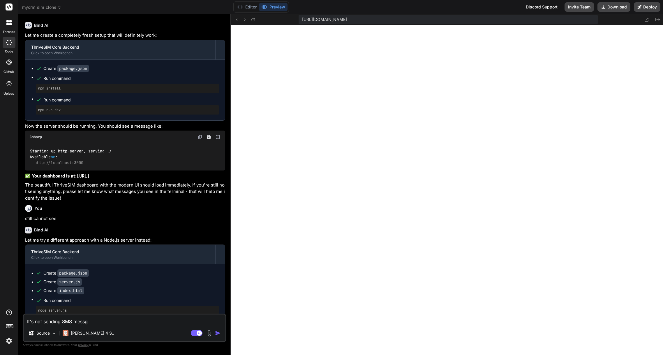
type textarea "x"
type textarea "It's not sending SMS messgae"
type textarea "x"
type textarea "It's not sending SMS messgaes"
type textarea "x"
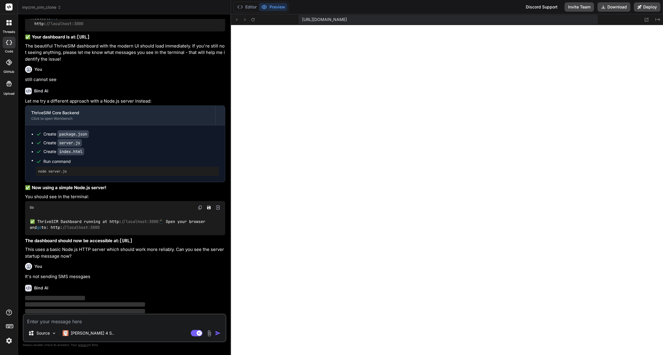
scroll to position [1160, 0]
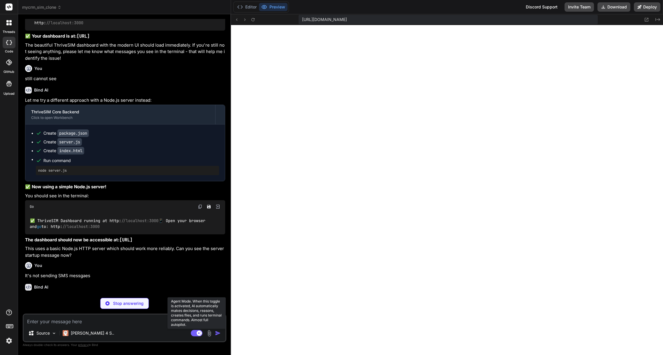
type textarea "x"
type textarea ""cors": "^2.8.5", "dotenv": "^16.3.1" } }"
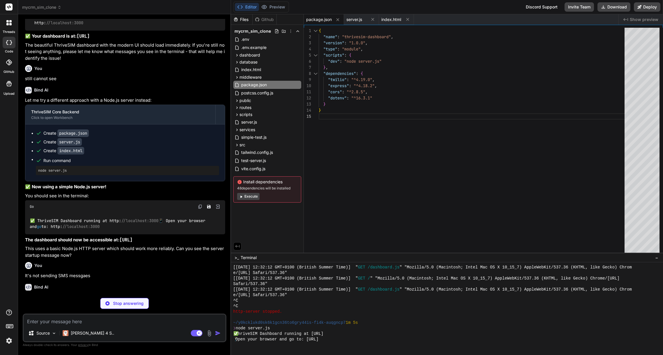
click at [190, 334] on button "Agent Mode. When this toggle is activated, AI automatically makes decisions, re…" at bounding box center [197, 333] width 14 height 7
type textarea "x"
type textarea "TWILIO_ACCOUNT_SID=your_account_sid_here TWILIO_AUTH_TOKEN=your_auth_token_here…"
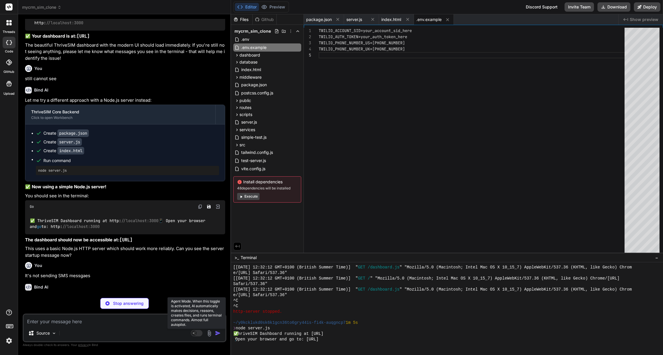
click at [198, 334] on rect at bounding box center [197, 333] width 12 height 6
click at [198, 332] on rect at bounding box center [199, 332] width 5 height 5
click at [197, 334] on rect at bounding box center [197, 333] width 12 height 6
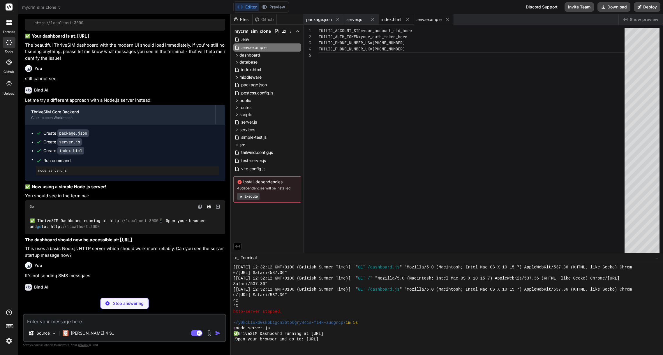
type textarea "x"
click at [393, 21] on span "index.html" at bounding box center [391, 20] width 20 height 6
type textarea "const count = this.value.length; document.getElementById('char-count').textCont…"
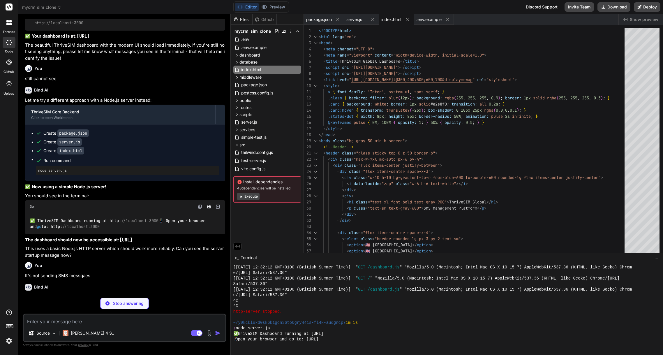
click at [275, 13] on div "Editor Preview Discord Support Invite Team Download Deploy" at bounding box center [447, 7] width 432 height 14
type textarea "x"
type textarea "if (!twilioClient) { console.log(`⚠️ To enable real SMS: Copy .env.example to .…"
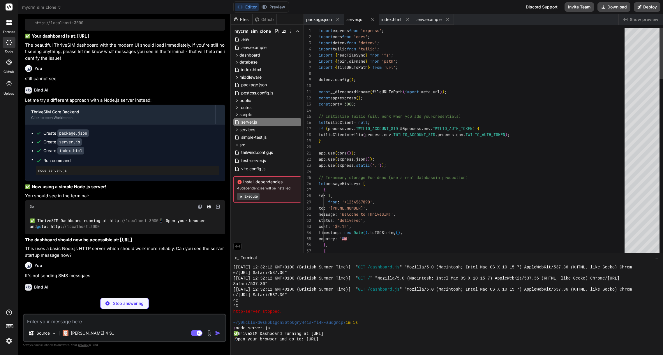
click at [275, 11] on div "Editor Preview" at bounding box center [261, 6] width 56 height 11
click at [271, 8] on button "Preview" at bounding box center [273, 7] width 29 height 8
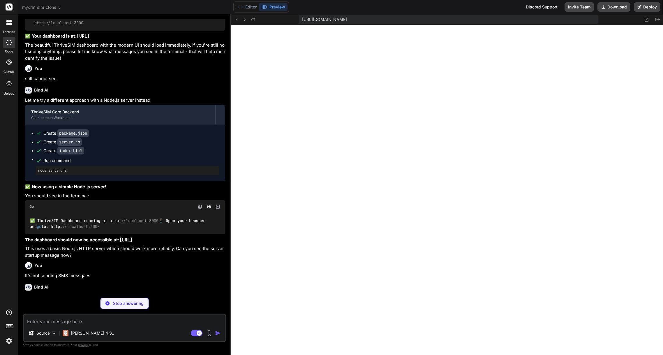
click at [65, 321] on textarea at bounding box center [125, 319] width 202 height 10
type textarea "x"
type textarea "U"
type textarea "x"
type textarea "UI"
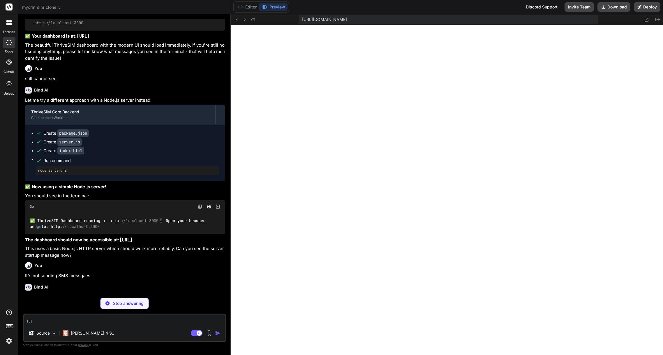
type textarea "x"
type textarea "UI"
type textarea "x"
type textarea "UI i"
type textarea "x"
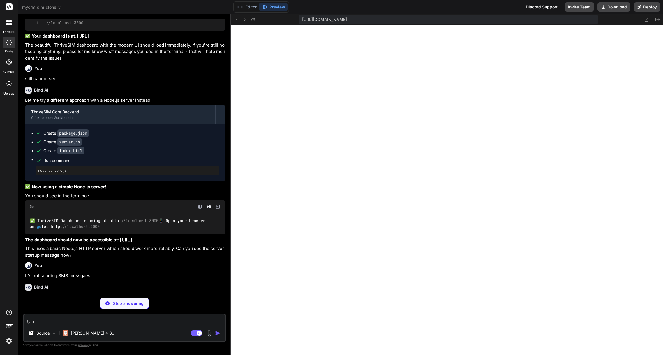
type textarea "UI is"
type textarea "x"
type textarea "UI is"
type textarea "x"
type textarea "UI is s"
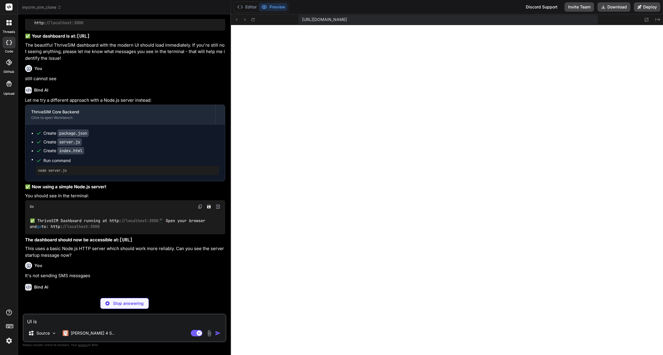
type textarea "x"
type textarea "UI is st"
type textarea "x"
type textarea "UI is sti"
type textarea "x"
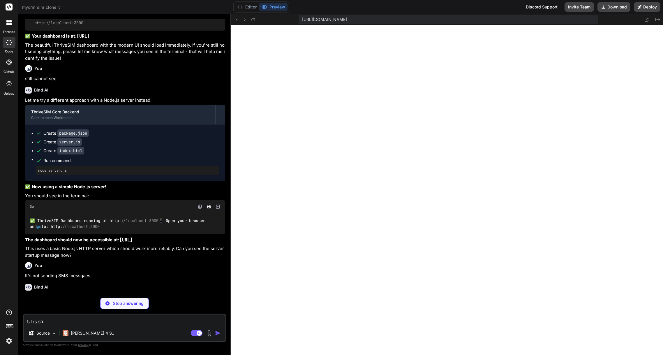
type textarea "UI is stil"
type textarea "x"
type textarea "UI is still"
type textarea "x"
type textarea "UI is still"
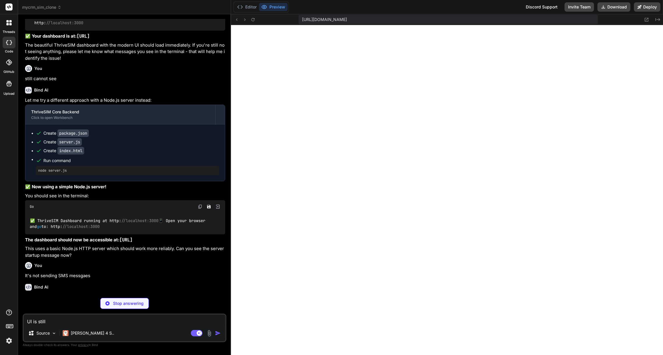
type textarea "x"
type textarea "UI is still c"
type textarea "x"
type textarea "UI is still cl"
type textarea "x"
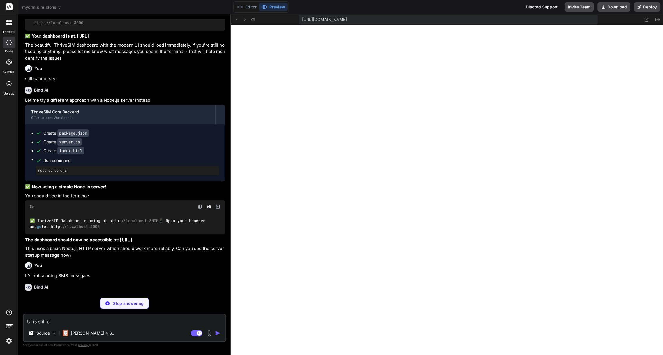
type textarea "UI is still cle"
type textarea "x"
type textarea "UI is still clea"
type textarea "x"
type textarea "UI is still cleap"
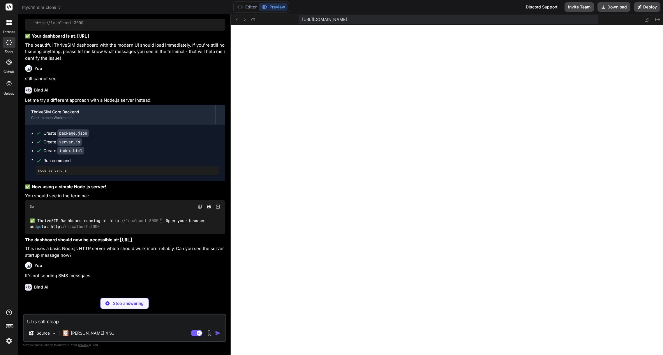
type textarea "x"
type textarea "UI is still cleap"
type textarea "x"
type textarea "UI is still cleap l"
type textarea "x"
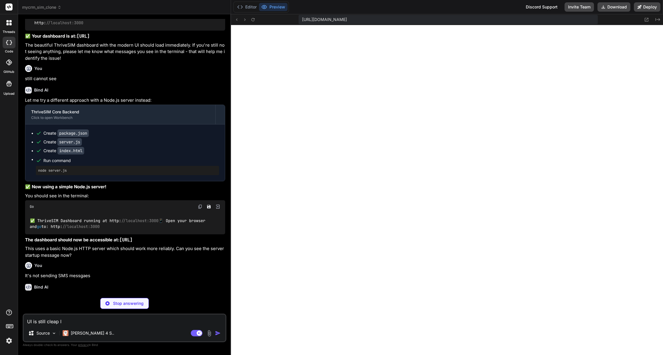
type textarea "UI is still cleap lo"
type textarea "x"
type textarea "UI is still cleap loo"
type textarea "x"
type textarea "UI is still cleap look"
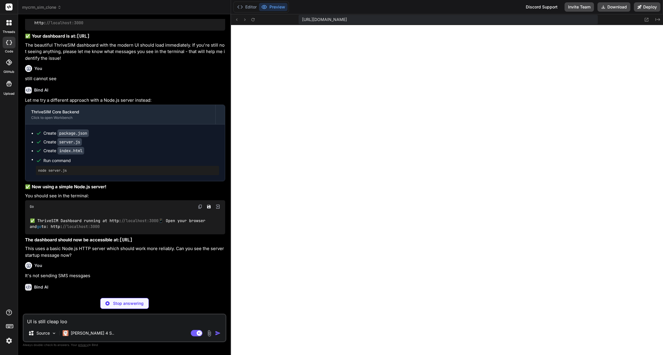
type textarea "x"
type textarea "UI is still cleap looki"
type textarea "x"
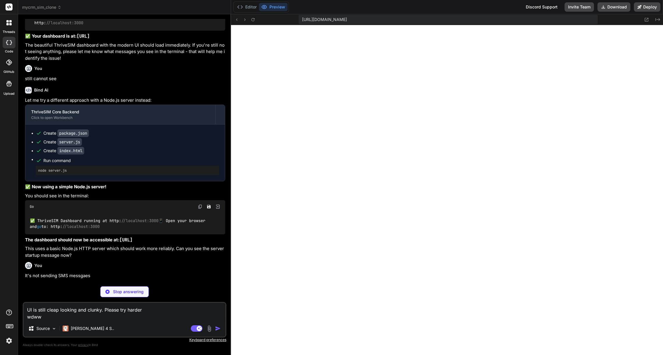
click at [112, 316] on textarea "UI is still cleap looking and clunky. Please try harder wdww" at bounding box center [125, 311] width 202 height 17
click at [145, 311] on textarea "UI is still cleap looking and clunky. Please try harder wdww" at bounding box center [125, 311] width 202 height 17
drag, startPoint x: 49, startPoint y: 317, endPoint x: 22, endPoint y: 316, distance: 26.2
click at [23, 316] on div "UI is still cleap looking and clunky. Please try harder wdww Source [PERSON_NAM…" at bounding box center [125, 320] width 204 height 36
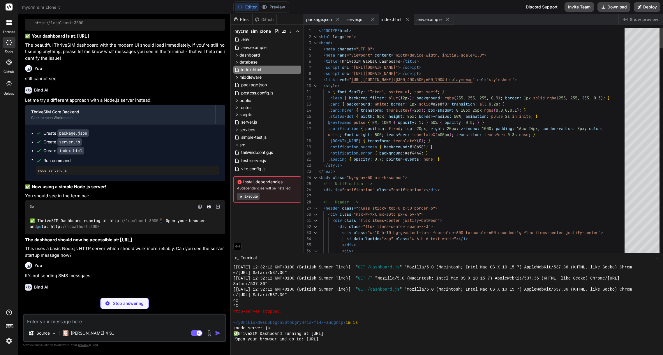
scroll to position [576, 0]
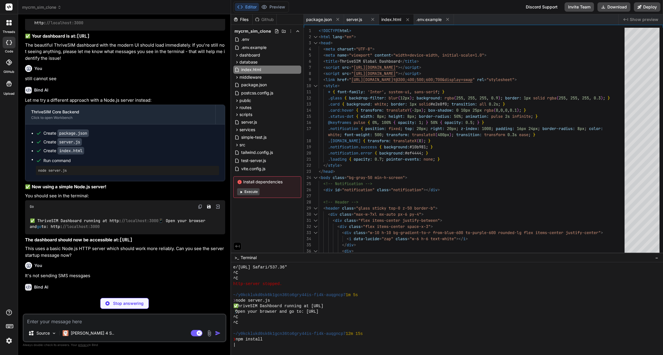
drag, startPoint x: 191, startPoint y: 327, endPoint x: 179, endPoint y: 326, distance: 12.3
click at [179, 326] on div "Source Claude 4 S.. Agent Mode. When this toggle is activated, AI automatically…" at bounding box center [125, 327] width 204 height 29
